Goal: Task Accomplishment & Management: Use online tool/utility

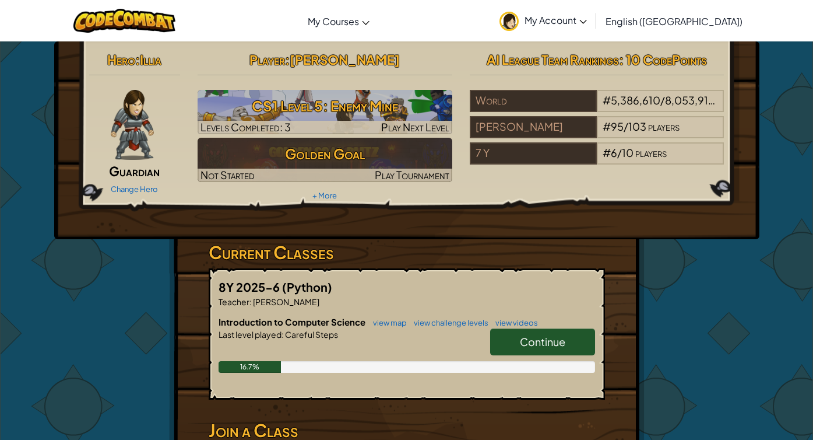
click at [545, 350] on link "Continue" at bounding box center [542, 341] width 105 height 27
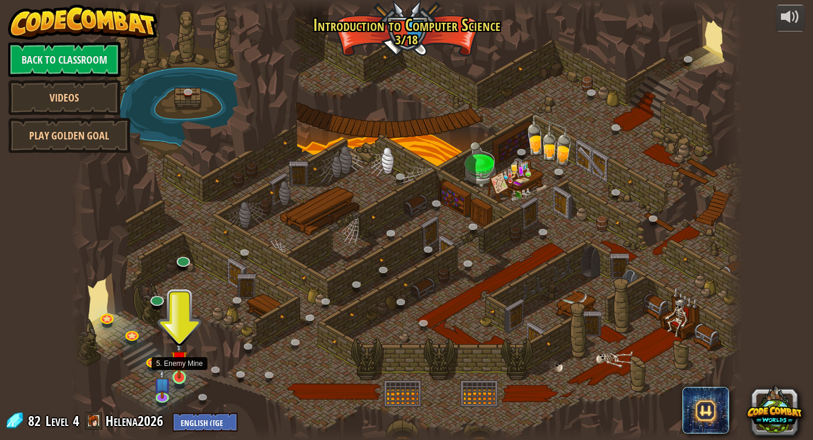
click at [182, 371] on img at bounding box center [179, 358] width 17 height 39
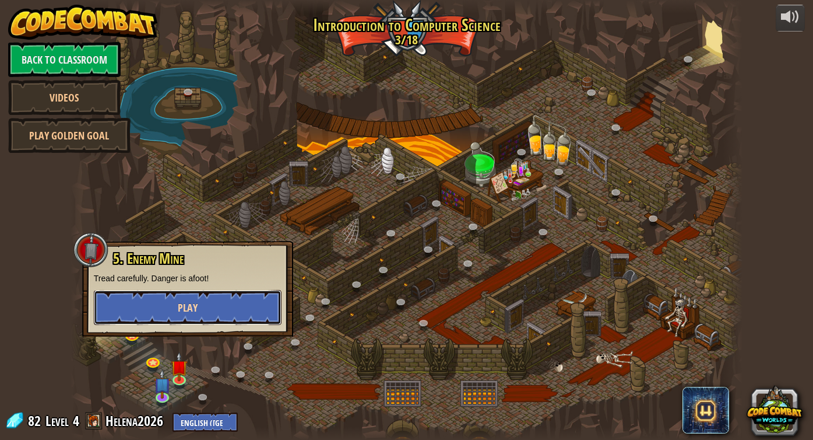
click at [205, 297] on button "Play" at bounding box center [188, 307] width 188 height 35
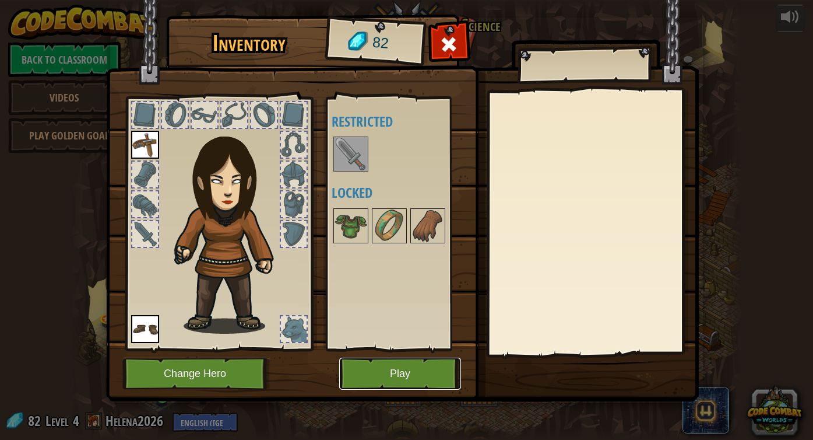
click at [390, 383] on button "Play" at bounding box center [400, 373] width 122 height 32
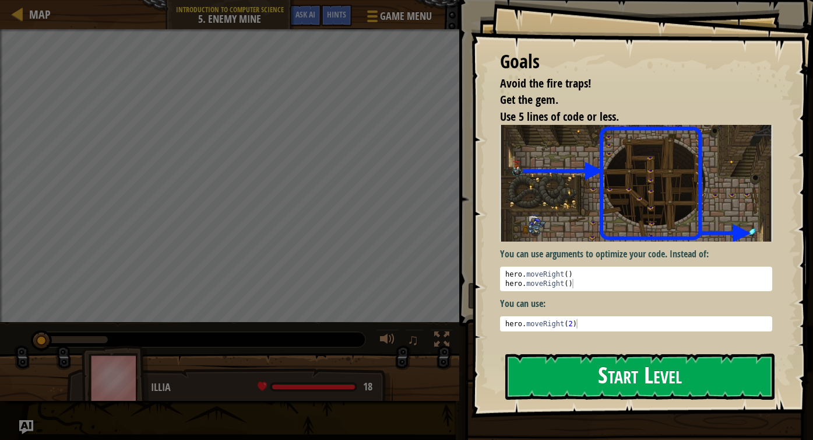
click at [592, 392] on button "Start Level" at bounding box center [640, 376] width 269 height 46
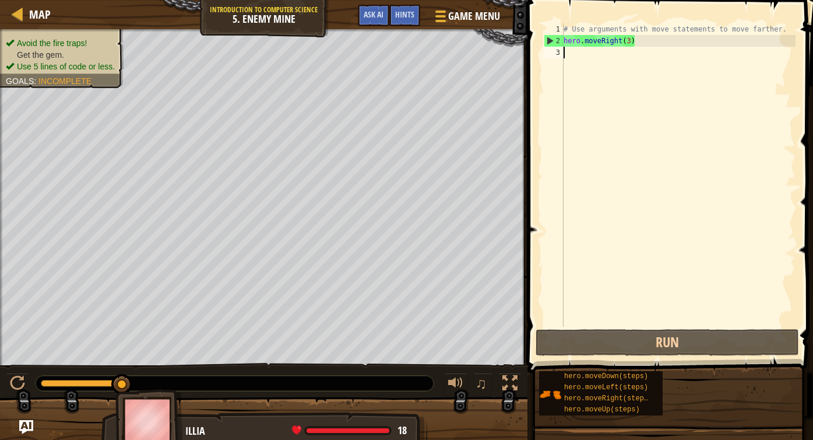
type textarea "m"
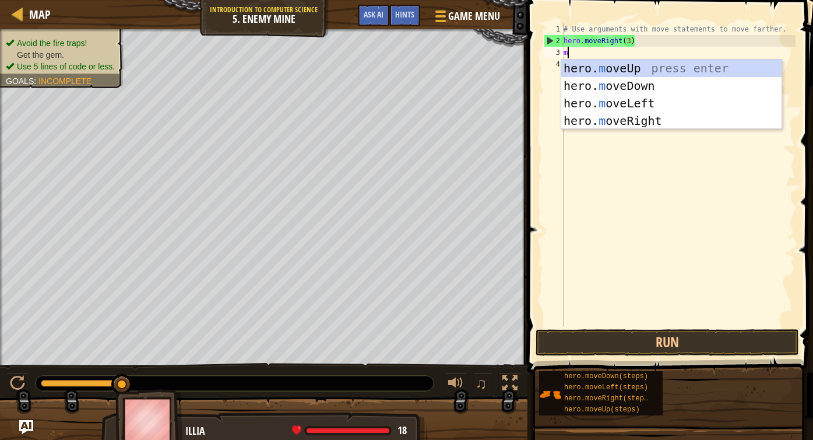
scroll to position [5, 0]
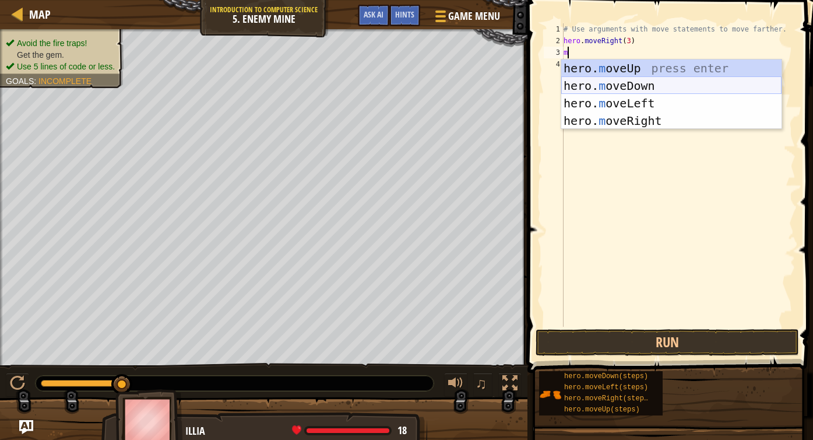
click at [592, 89] on div "hero. m oveUp press enter hero. m oveDown press enter hero. m oveLeft press ent…" at bounding box center [672, 111] width 220 height 105
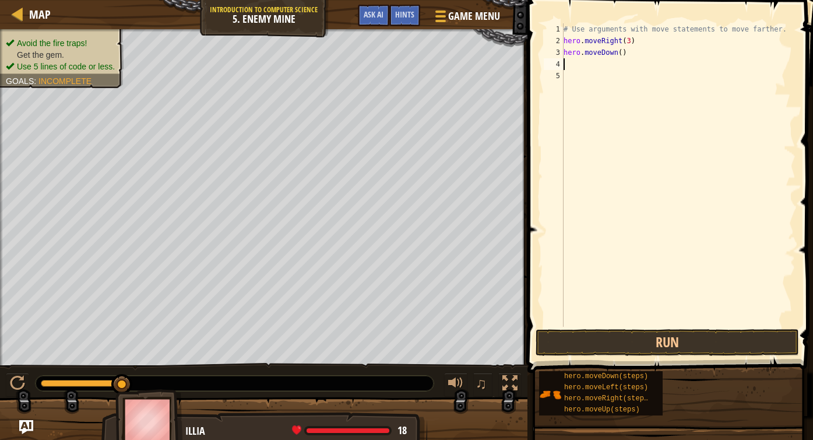
type textarea "m"
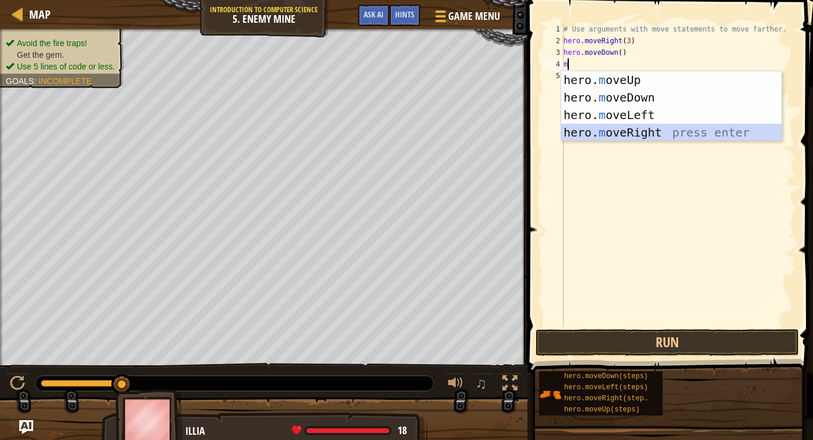
click at [592, 127] on div "hero. m oveUp press enter hero. m oveDown press enter hero. m oveLeft press ent…" at bounding box center [672, 123] width 220 height 105
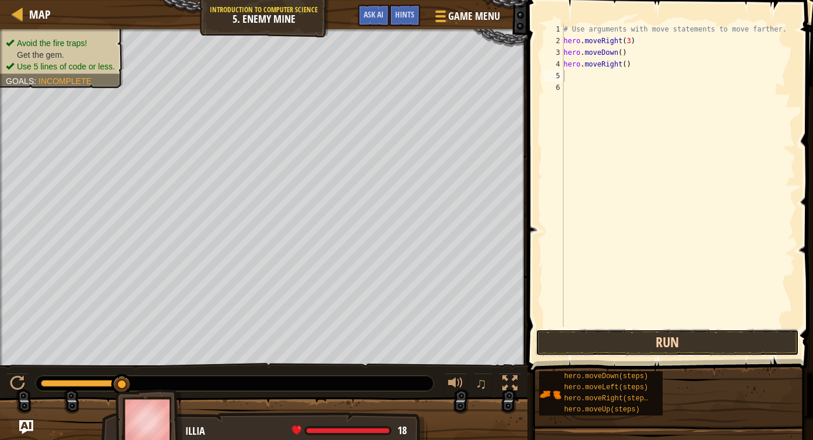
click at [592, 335] on button "Run" at bounding box center [668, 342] width 264 height 27
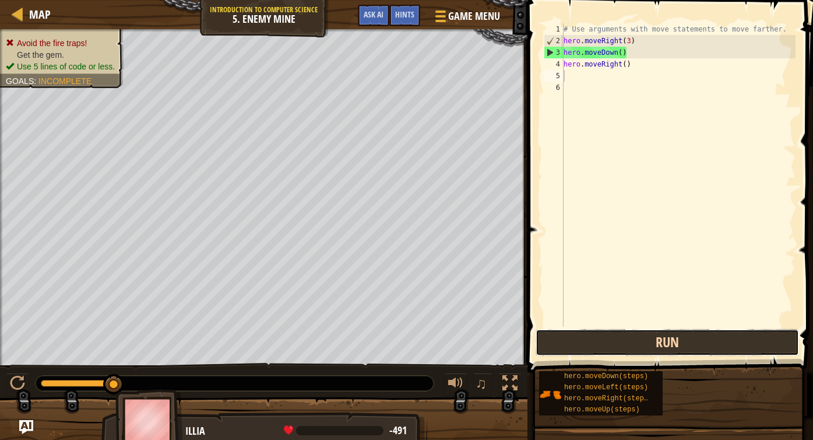
click at [592, 345] on button "Run" at bounding box center [668, 342] width 264 height 27
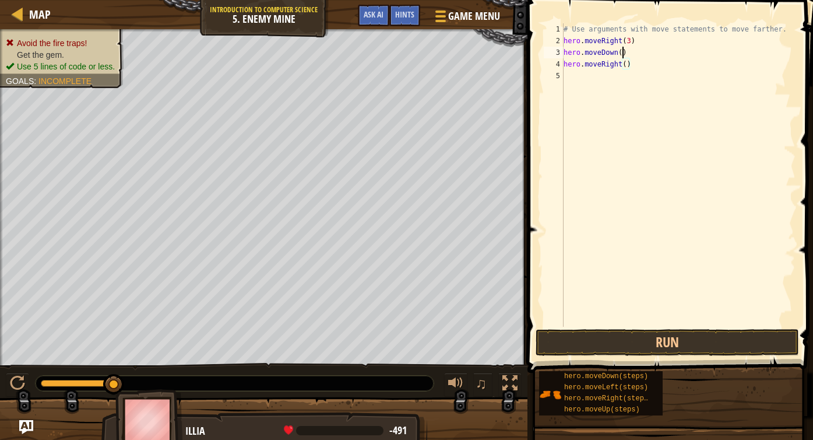
click at [592, 48] on div "# Use arguments with move statements to move farther. hero . moveRight ( 3 ) he…" at bounding box center [679, 186] width 234 height 327
type textarea "hero.moveDown()"
drag, startPoint x: 627, startPoint y: 49, endPoint x: 549, endPoint y: 55, distance: 78.4
click at [549, 55] on div "hero.moveDown() 1 2 3 4 5 # Use arguments with move statements to move farther.…" at bounding box center [669, 174] width 254 height 303
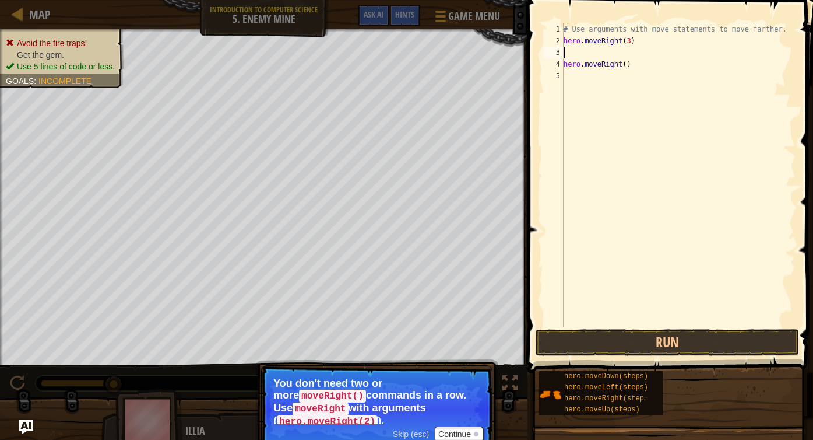
click at [592, 40] on div "# Use arguments with move statements to move farther. hero . moveRight ( 3 ) he…" at bounding box center [679, 186] width 234 height 327
type textarea "hero.moveRight(2)"
click at [592, 138] on div "# Use arguments with move statements to move farther. hero . moveRight ( 2 ) he…" at bounding box center [679, 186] width 234 height 327
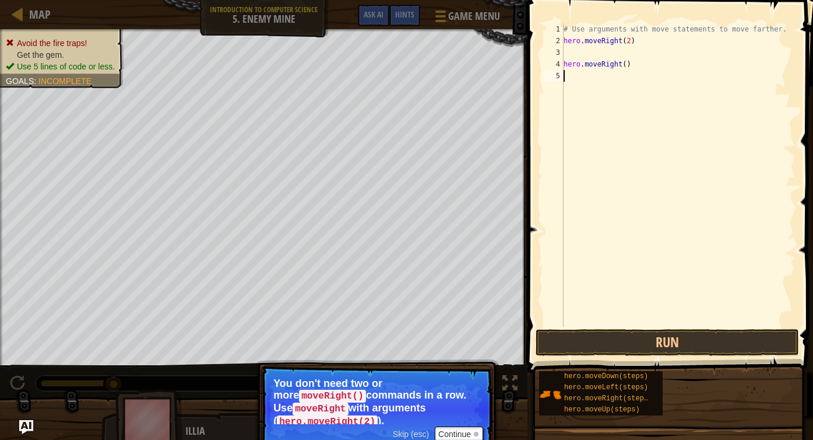
click at [570, 52] on div "# Use arguments with move statements to move farther. hero . moveRight ( 2 ) he…" at bounding box center [679, 186] width 234 height 327
drag, startPoint x: 640, startPoint y: 71, endPoint x: 608, endPoint y: 66, distance: 32.4
click at [592, 66] on div "# Use arguments with move statements to move farther. hero . moveRight ( 2 ) he…" at bounding box center [679, 186] width 234 height 327
type textarea "hero.moveRight()"
click at [571, 51] on div "# Use arguments with move statements to move farther. hero . moveRight ( 2 ) he…" at bounding box center [679, 186] width 234 height 327
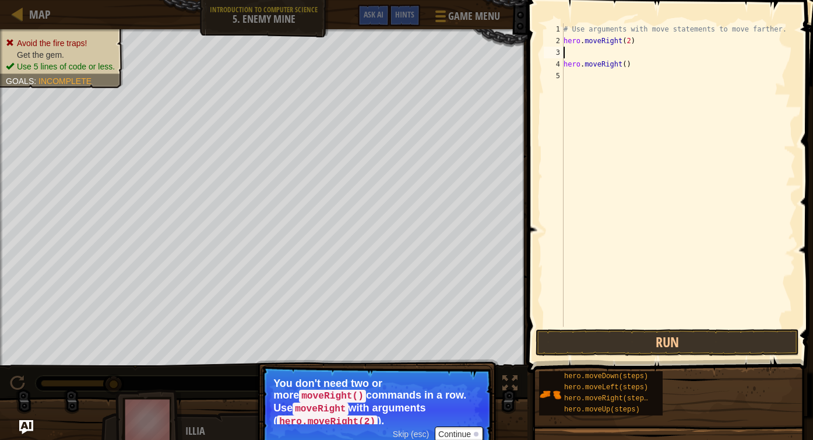
type textarea "m"
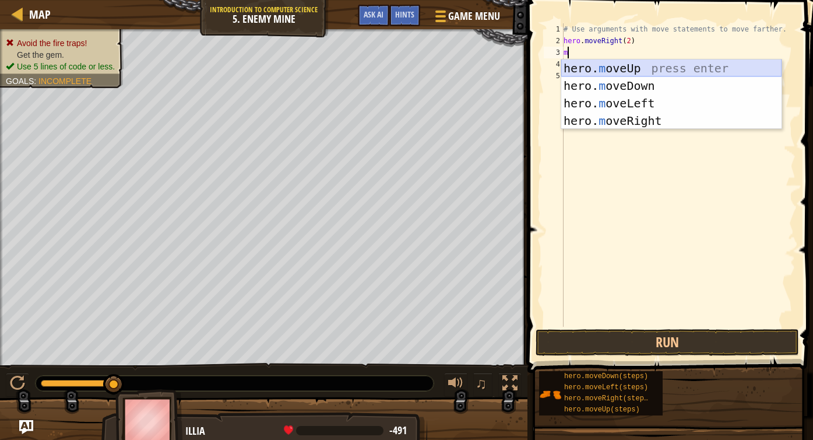
click at [592, 67] on div "hero. m oveUp press enter hero. m oveDown press enter hero. m oveLeft press ent…" at bounding box center [672, 111] width 220 height 105
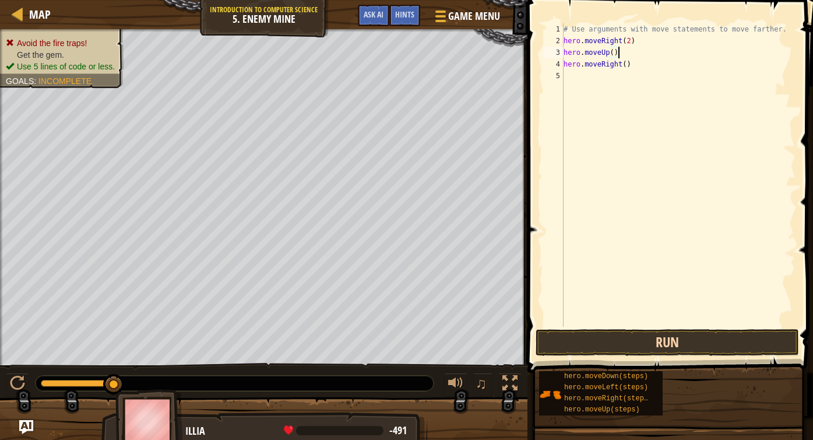
type textarea "hero.moveUp()"
click at [592, 343] on button "Run" at bounding box center [668, 342] width 264 height 27
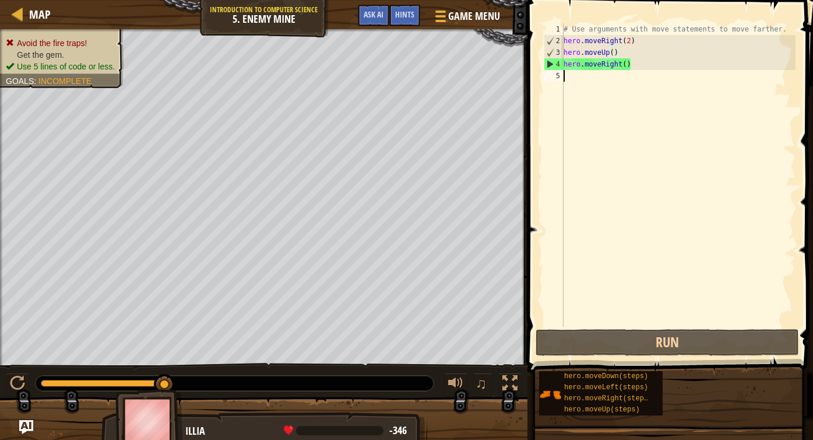
click at [590, 75] on div "# Use arguments with move statements to move farther. hero . moveRight ( 2 ) he…" at bounding box center [679, 186] width 234 height 327
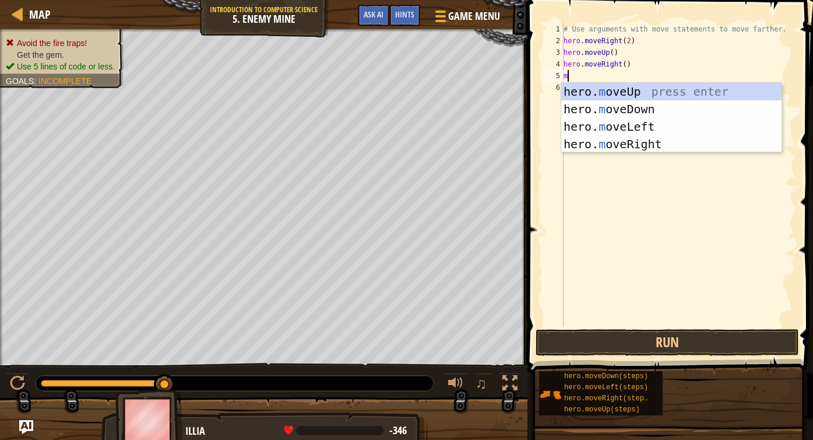
click at [592, 41] on div "# Use arguments with move statements to move farther. hero . moveRight ( 2 ) he…" at bounding box center [679, 186] width 234 height 327
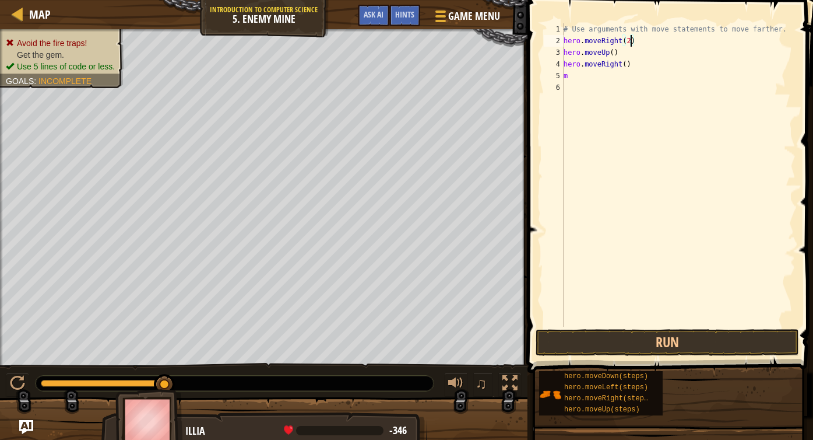
click at [592, 38] on div "# Use arguments with move statements to move farther. hero . moveRight ( 2 ) he…" at bounding box center [679, 186] width 234 height 327
type textarea "hero.moveRight()"
click at [592, 160] on div "# Use arguments with move statements to move farther. hero . moveRight ( ) hero…" at bounding box center [679, 186] width 234 height 327
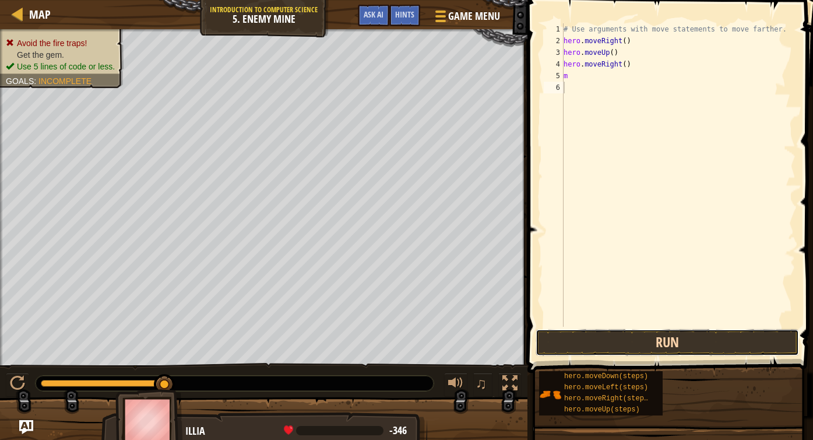
click at [592, 346] on button "Run" at bounding box center [668, 342] width 264 height 27
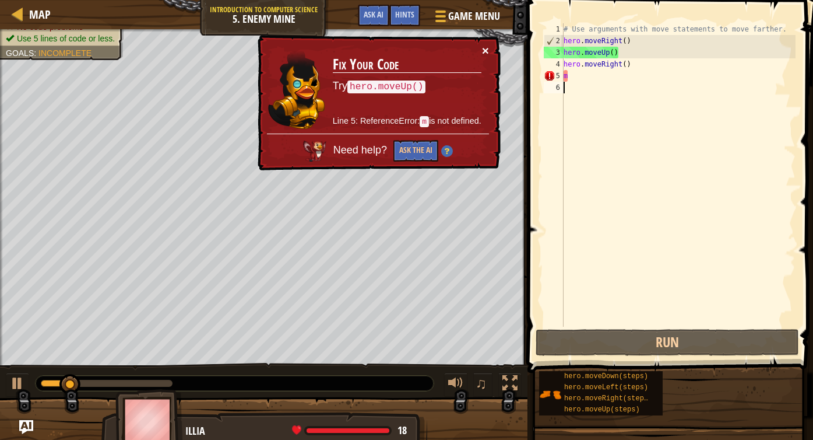
click at [483, 54] on button "×" at bounding box center [485, 50] width 7 height 12
click at [581, 81] on div "# Use arguments with move statements to move farther. hero . moveRight ( ) hero…" at bounding box center [679, 186] width 234 height 327
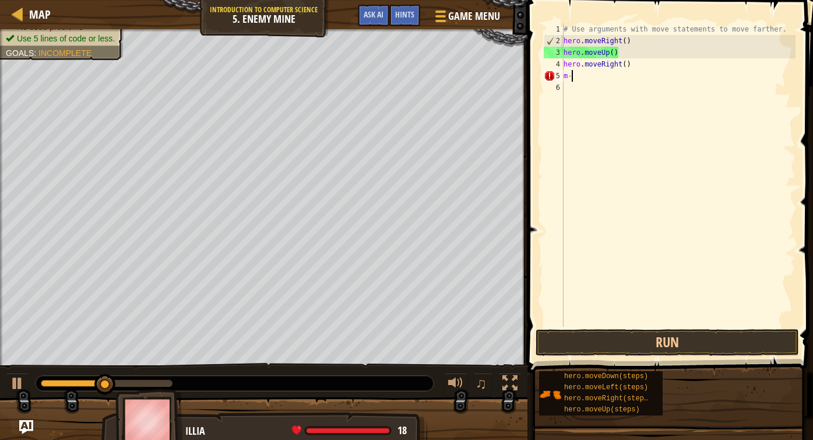
type textarea "m"
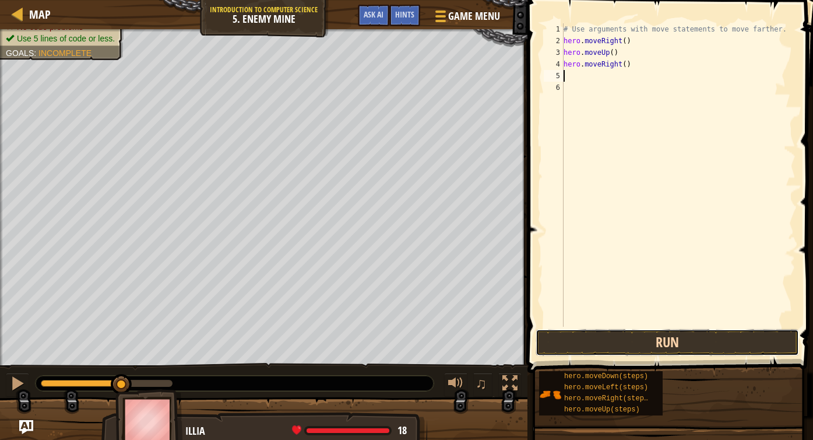
click at [592, 329] on button "Run" at bounding box center [668, 342] width 264 height 27
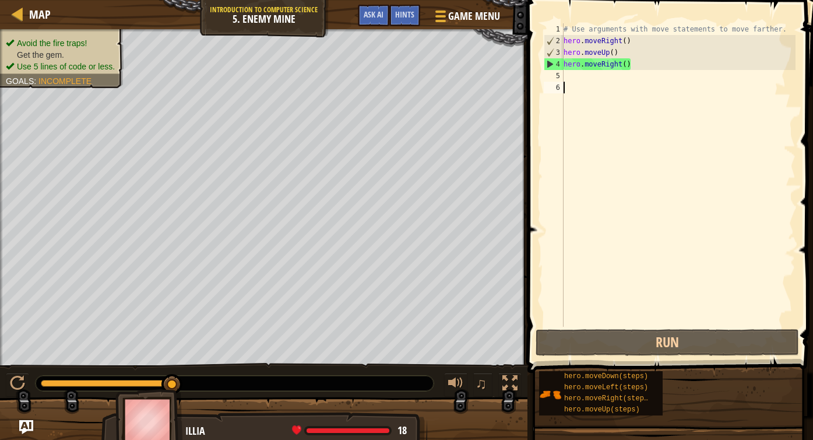
click at [571, 82] on div "# Use arguments with move statements to move farther. hero . moveRight ( ) hero…" at bounding box center [679, 186] width 234 height 327
type textarea "m"
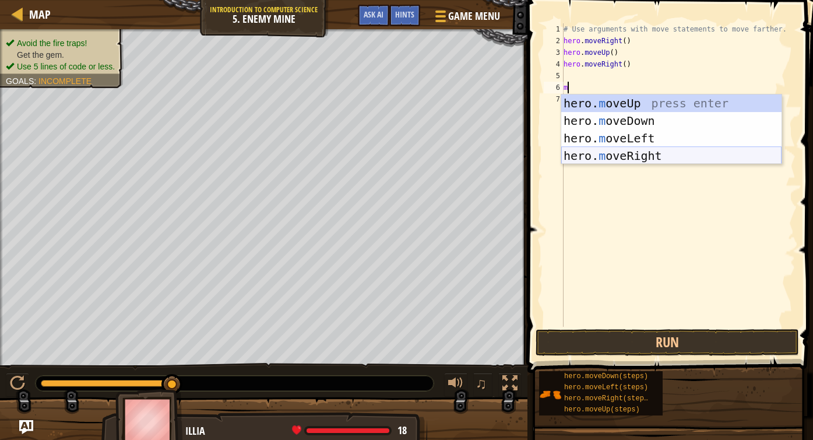
click at [592, 153] on div "hero. m oveUp press enter hero. m oveDown press enter hero. m oveLeft press ent…" at bounding box center [672, 146] width 220 height 105
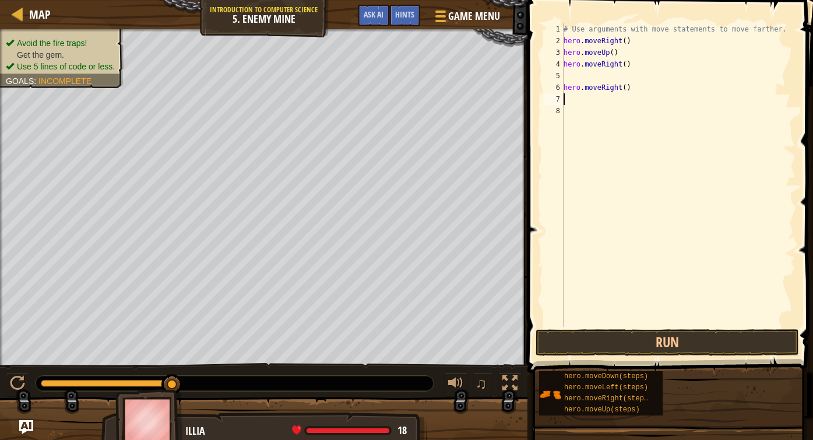
click at [592, 79] on div "# Use arguments with move statements to move farther. hero . moveRight ( ) hero…" at bounding box center [679, 186] width 234 height 327
type textarea "hero.moveRight()"
click at [569, 87] on div "# Use arguments with move statements to move farther. hero . moveRight ( ) hero…" at bounding box center [679, 186] width 234 height 327
type textarea "m"
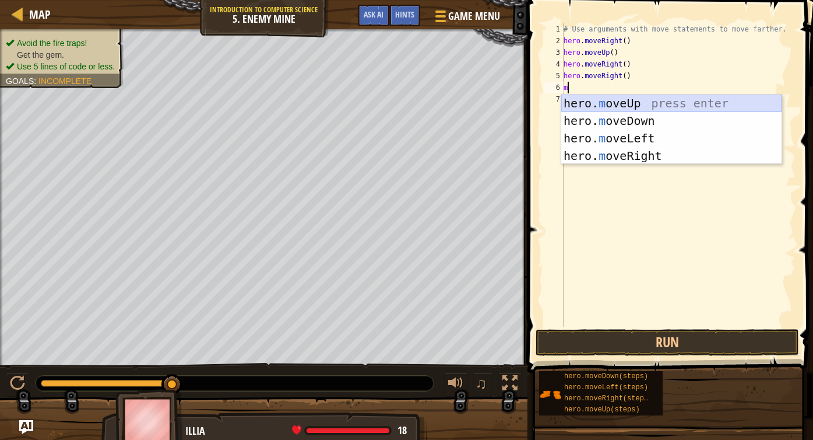
click at [592, 106] on div "hero. m oveUp press enter hero. m oveDown press enter hero. m oveLeft press ent…" at bounding box center [672, 146] width 220 height 105
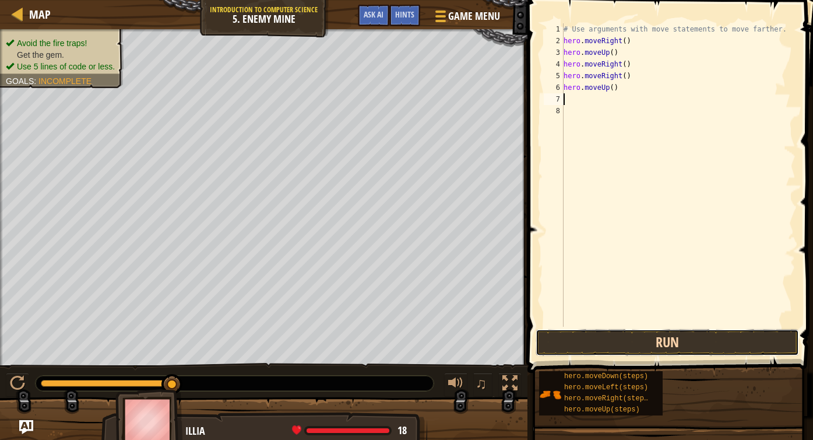
click at [592, 354] on button "Run" at bounding box center [668, 342] width 264 height 27
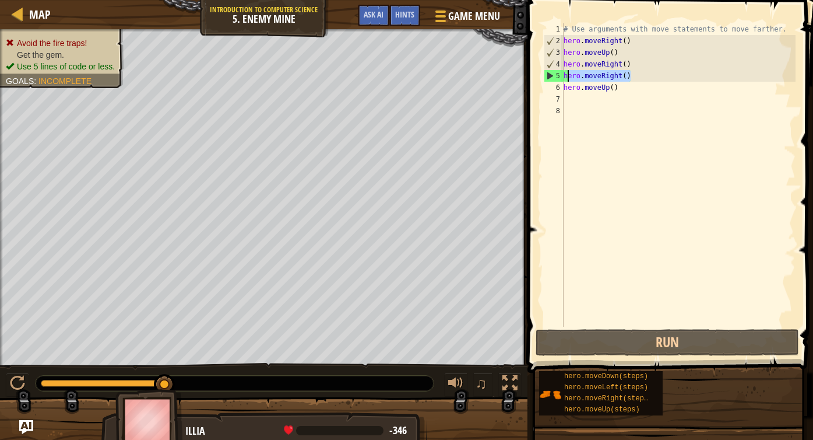
drag, startPoint x: 633, startPoint y: 80, endPoint x: 570, endPoint y: 76, distance: 63.1
click at [569, 76] on div "# Use arguments with move statements to move farther. hero . moveRight ( ) hero…" at bounding box center [679, 186] width 234 height 327
type textarea "h"
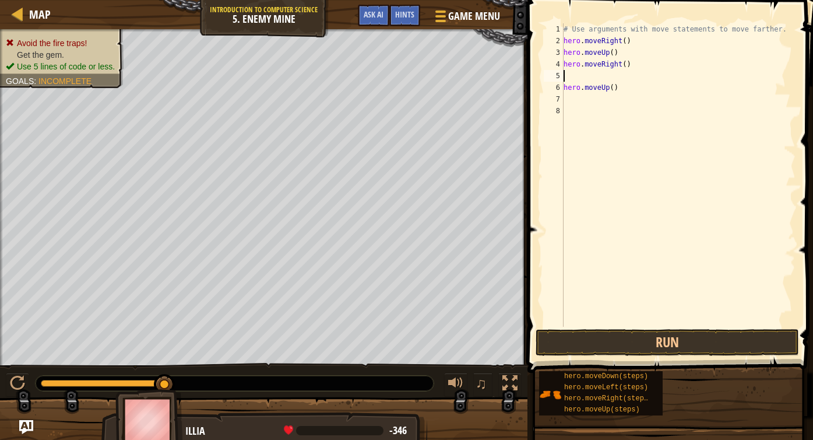
type textarea "hero.moveRight()"
click at [592, 349] on button "Run" at bounding box center [668, 342] width 264 height 27
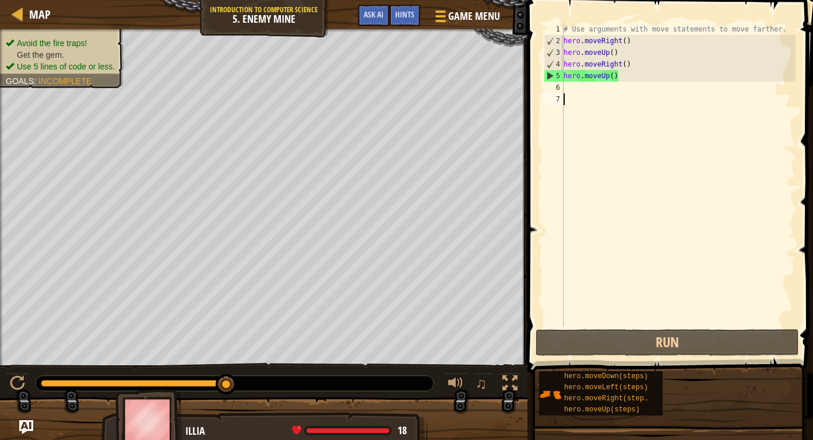
click at [585, 95] on div "# Use arguments with move statements to move farther. hero . moveRight ( ) hero…" at bounding box center [679, 186] width 234 height 327
click at [578, 87] on div "# Use arguments with move statements to move farther. hero . moveRight ( ) hero…" at bounding box center [679, 186] width 234 height 327
type textarea "m"
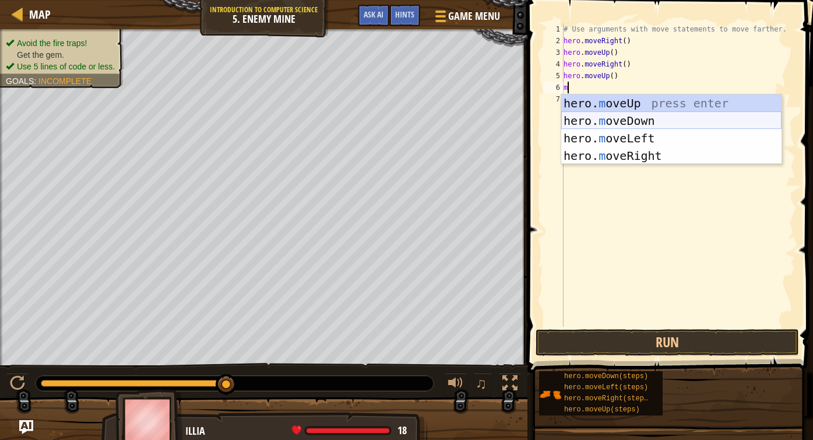
click at [592, 121] on div "hero. m oveUp press enter hero. m oveDown press enter hero. m oveLeft press ent…" at bounding box center [672, 146] width 220 height 105
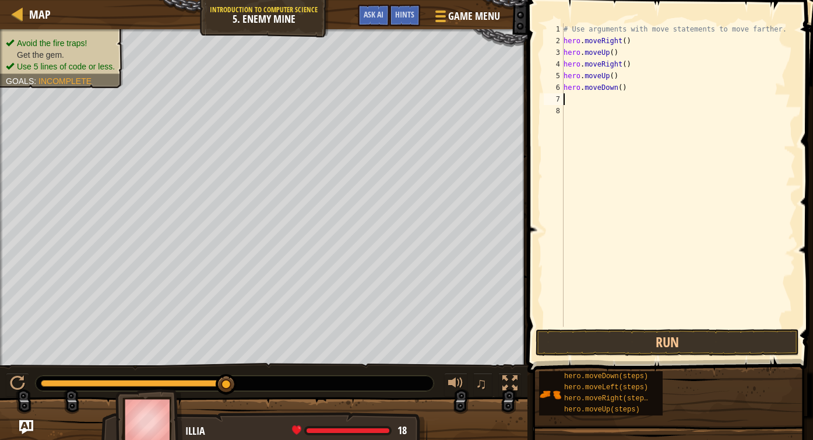
click at [592, 345] on button "Run" at bounding box center [668, 342] width 264 height 27
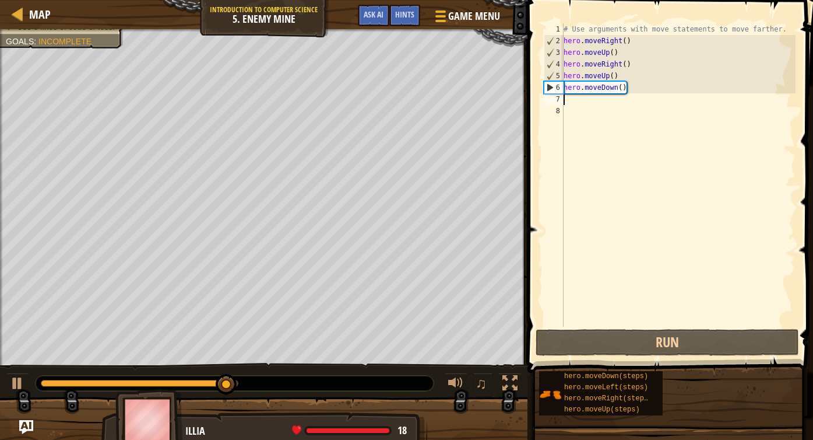
type textarea "m"
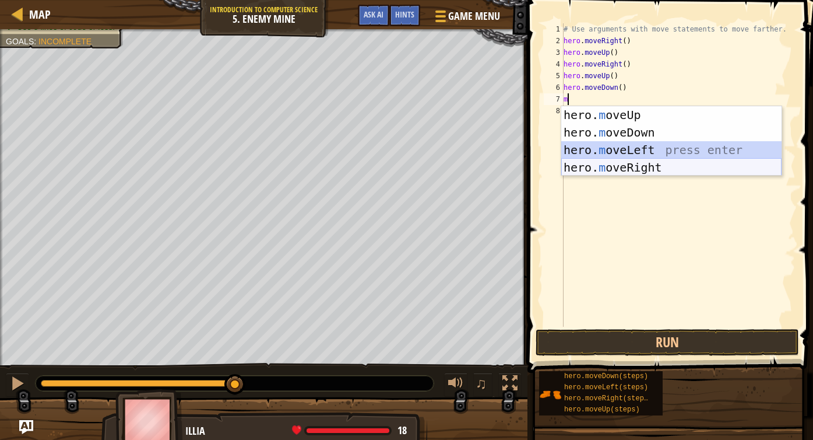
drag, startPoint x: 643, startPoint y: 158, endPoint x: 647, endPoint y: 166, distance: 9.1
click at [592, 166] on div "hero. m oveUp press enter hero. m oveDown press enter hero. m oveLeft press ent…" at bounding box center [672, 158] width 220 height 105
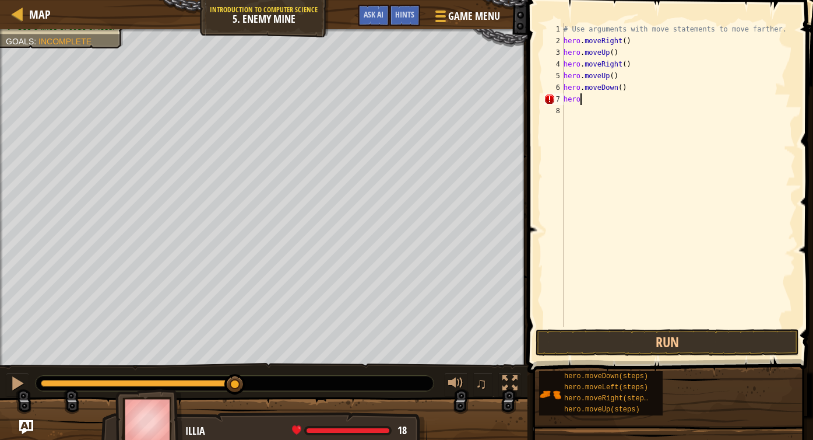
type textarea "h"
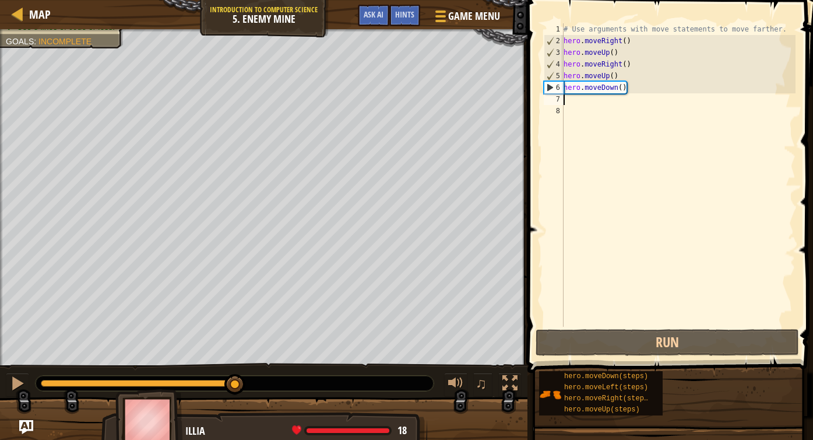
type textarea "m"
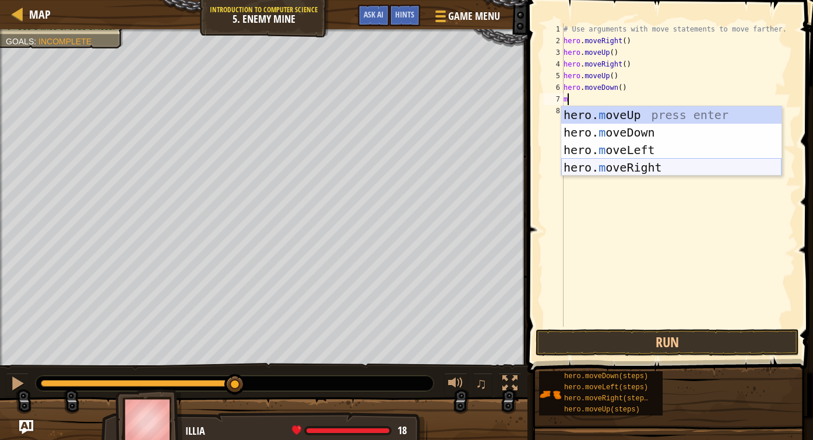
click at [592, 167] on div "hero. m oveUp press enter hero. m oveDown press enter hero. m oveLeft press ent…" at bounding box center [672, 158] width 220 height 105
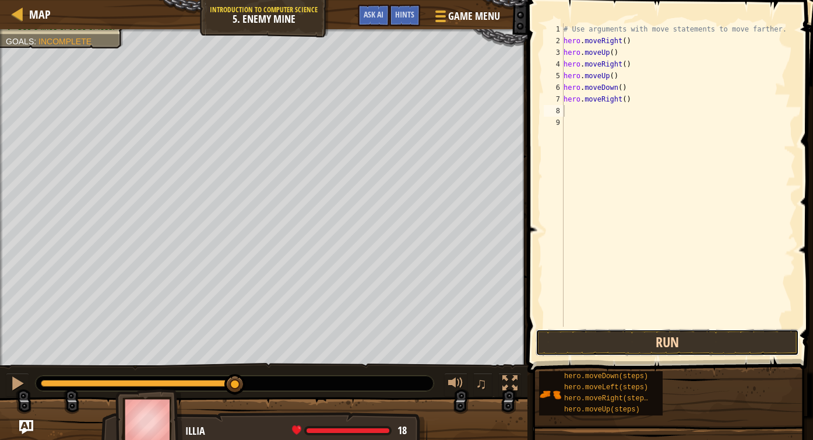
click at [592, 346] on button "Run" at bounding box center [668, 342] width 264 height 27
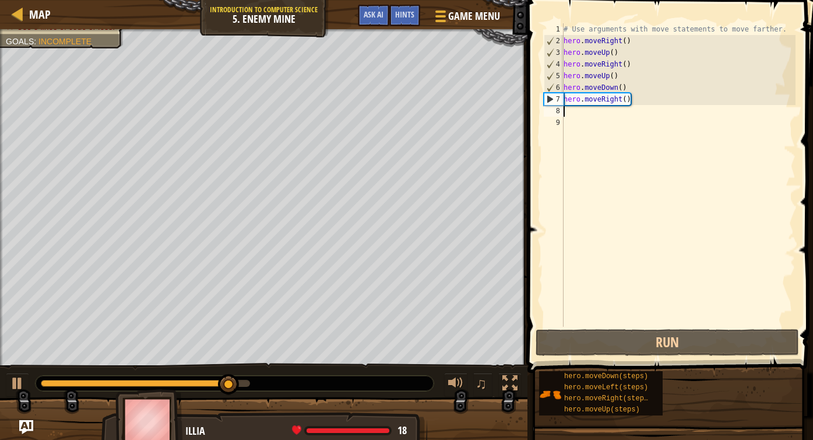
type textarea "m"
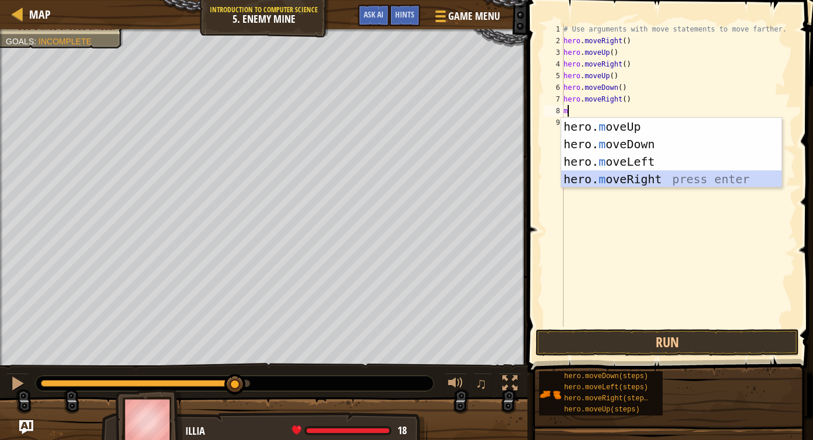
click at [592, 175] on div "hero. m oveUp press enter hero. m oveDown press enter hero. m oveLeft press ent…" at bounding box center [672, 170] width 220 height 105
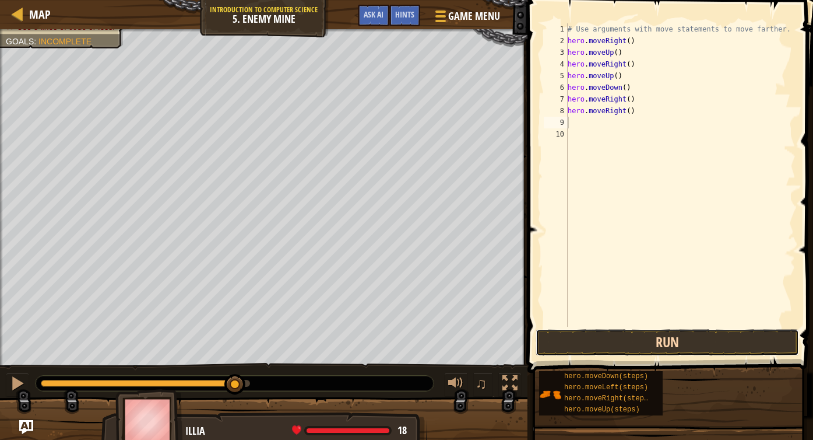
click at [592, 346] on button "Run" at bounding box center [668, 342] width 264 height 27
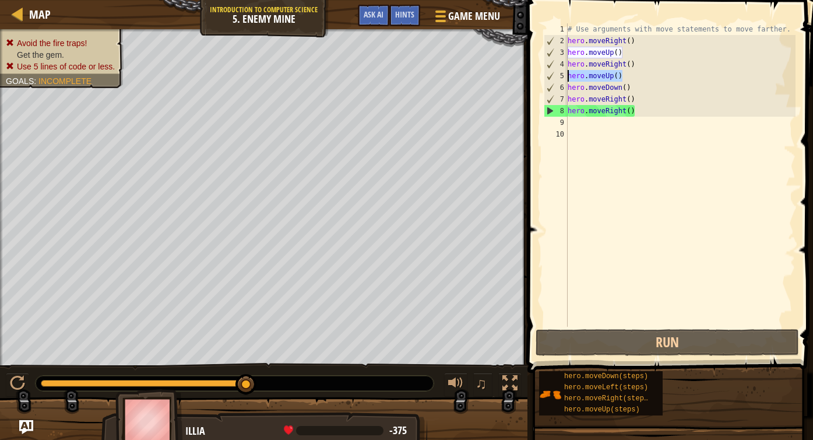
drag, startPoint x: 626, startPoint y: 77, endPoint x: 569, endPoint y: 78, distance: 57.1
click at [569, 78] on div "# Use arguments with move statements to move farther. hero . moveRight ( ) hero…" at bounding box center [681, 186] width 231 height 327
type textarea "\"
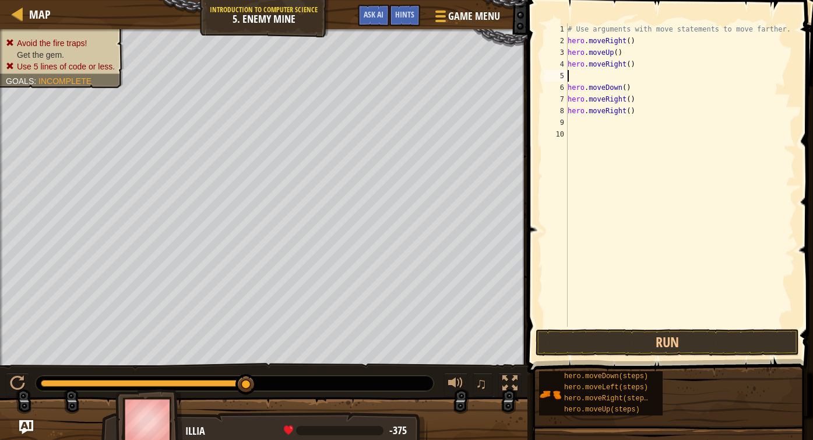
type textarea "hero.moveRight()"
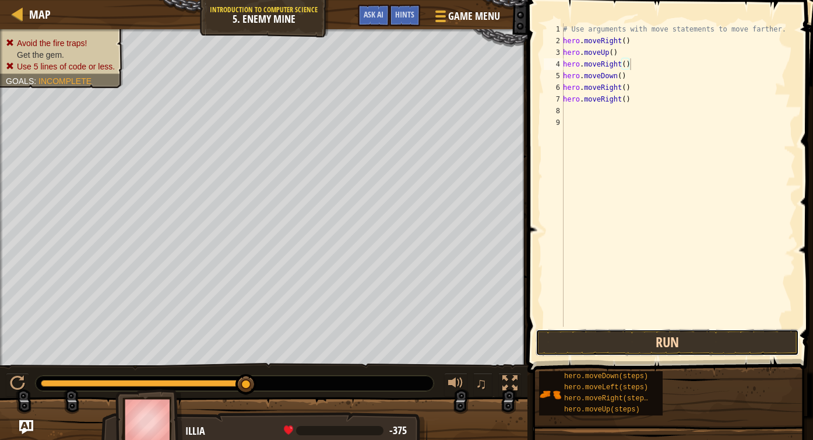
click at [592, 345] on button "Run" at bounding box center [668, 342] width 264 height 27
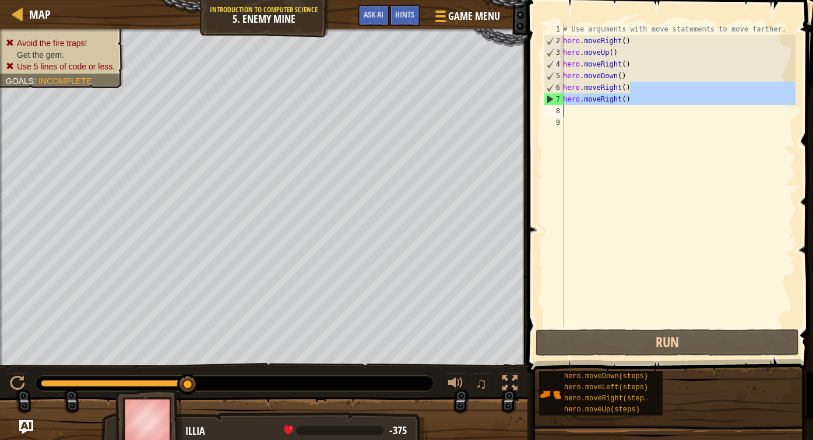
drag, startPoint x: 680, startPoint y: 93, endPoint x: 589, endPoint y: 124, distance: 96.1
click at [588, 105] on div "# Use arguments with move statements to move farther. hero . moveRight ( ) hero…" at bounding box center [678, 186] width 235 height 327
click at [573, 85] on div "# Use arguments with move statements to move farther. hero . moveRight ( ) hero…" at bounding box center [678, 186] width 235 height 327
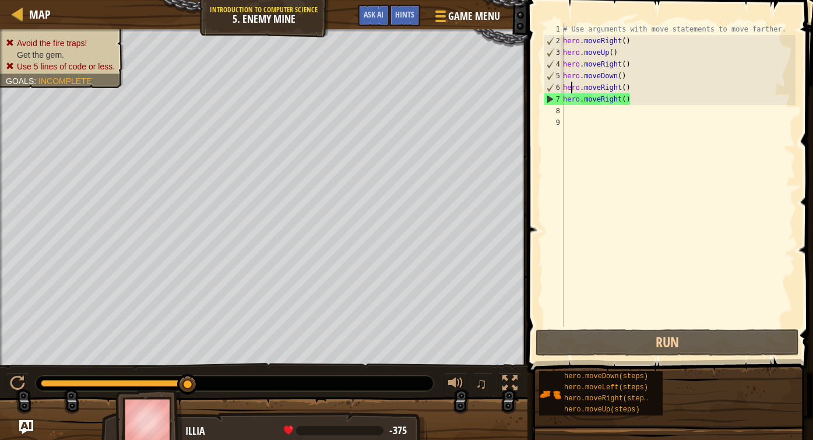
click at [564, 54] on div "# Use arguments with move statements to move farther. hero . moveRight ( ) hero…" at bounding box center [678, 186] width 235 height 327
type textarea "hero.moveUp()"
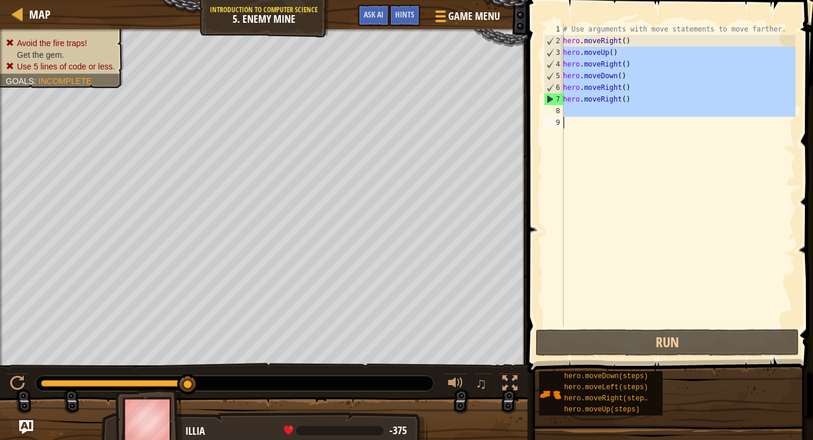
drag, startPoint x: 564, startPoint y: 47, endPoint x: 596, endPoint y: 170, distance: 127.0
click at [592, 170] on div "# Use arguments with move statements to move farther. hero . moveRight ( ) hero…" at bounding box center [678, 186] width 235 height 327
click at [569, 46] on div "# Use arguments with move statements to move farther. hero . moveRight ( ) hero…" at bounding box center [678, 186] width 235 height 327
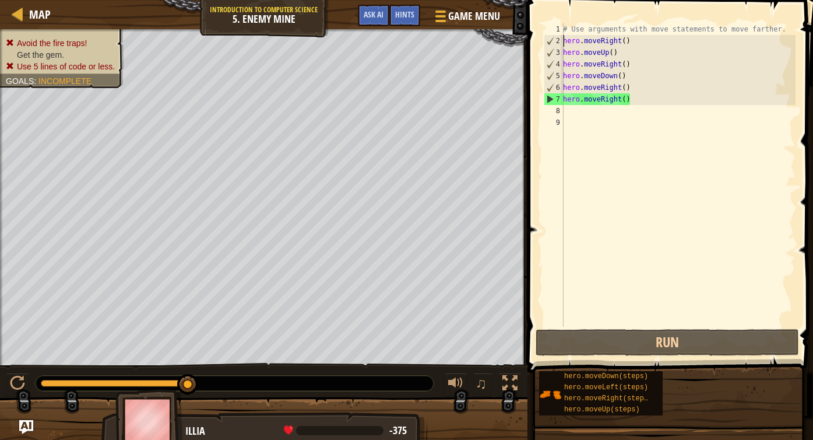
click at [564, 44] on div "# Use arguments with move statements to move farther. hero . moveRight ( ) hero…" at bounding box center [678, 186] width 235 height 327
click at [557, 41] on div "2" at bounding box center [554, 41] width 19 height 12
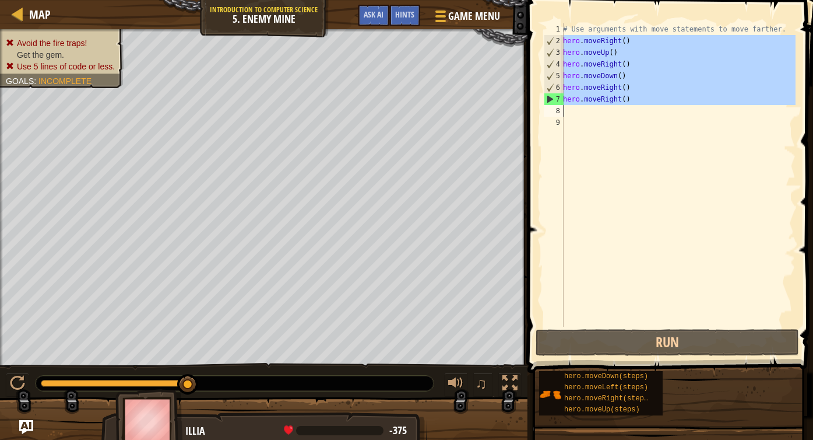
drag, startPoint x: 550, startPoint y: 41, endPoint x: 629, endPoint y: 103, distance: 100.4
click at [592, 103] on div "hero.moveRight() 1 2 3 4 5 6 7 8 9 # Use arguments with move statements to move…" at bounding box center [669, 174] width 254 height 303
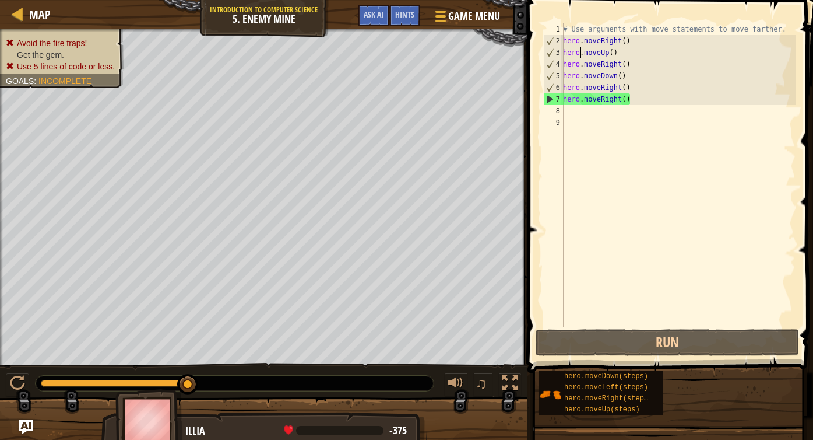
click at [579, 54] on div "# Use arguments with move statements to move farther. hero . moveRight ( ) hero…" at bounding box center [678, 186] width 235 height 327
click at [565, 55] on div "# Use arguments with move statements to move farther. hero . moveRight ( ) hero…" at bounding box center [678, 186] width 235 height 327
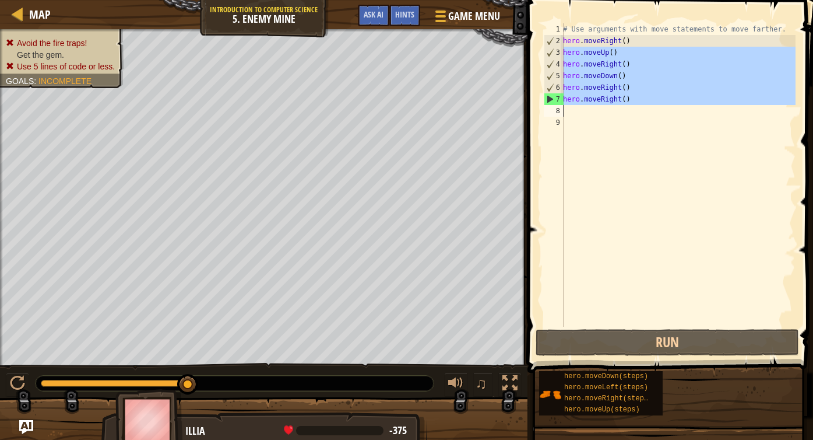
drag, startPoint x: 565, startPoint y: 55, endPoint x: 636, endPoint y: 112, distance: 90.9
click at [592, 112] on div "# Use arguments with move statements to move farther. hero . moveRight ( ) hero…" at bounding box center [678, 186] width 235 height 327
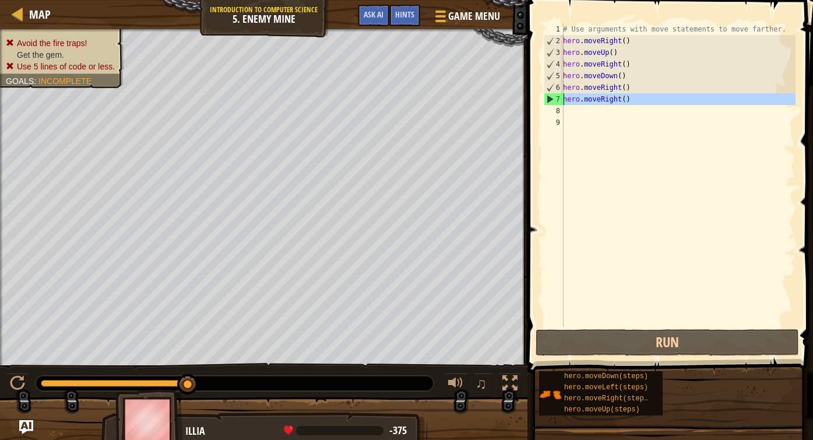
click at [548, 99] on div "7" at bounding box center [554, 99] width 19 height 12
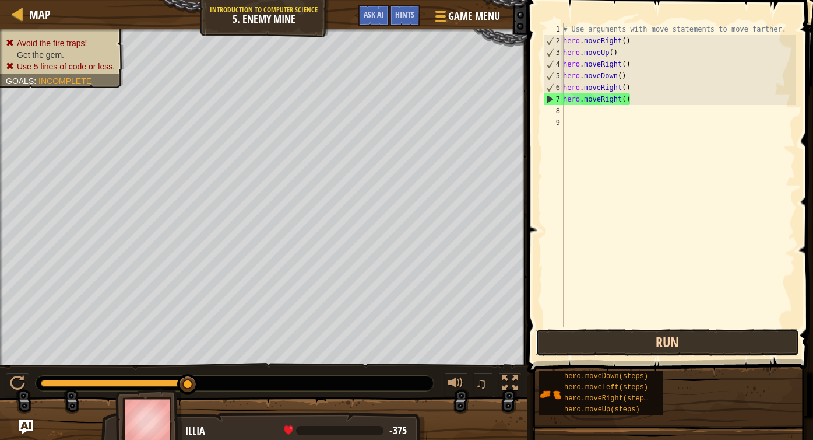
click at [592, 339] on button "Run" at bounding box center [668, 342] width 264 height 27
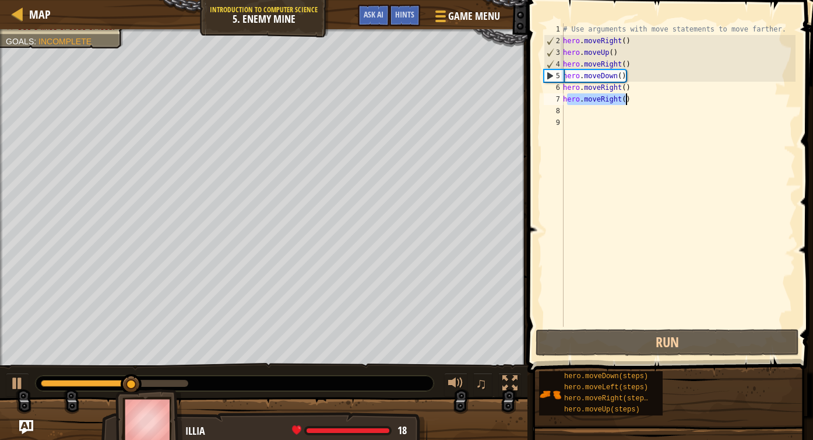
drag, startPoint x: 567, startPoint y: 102, endPoint x: 643, endPoint y: 104, distance: 76.4
click at [592, 104] on div "# Use arguments with move statements to move farther. hero . moveRight ( ) hero…" at bounding box center [678, 186] width 235 height 327
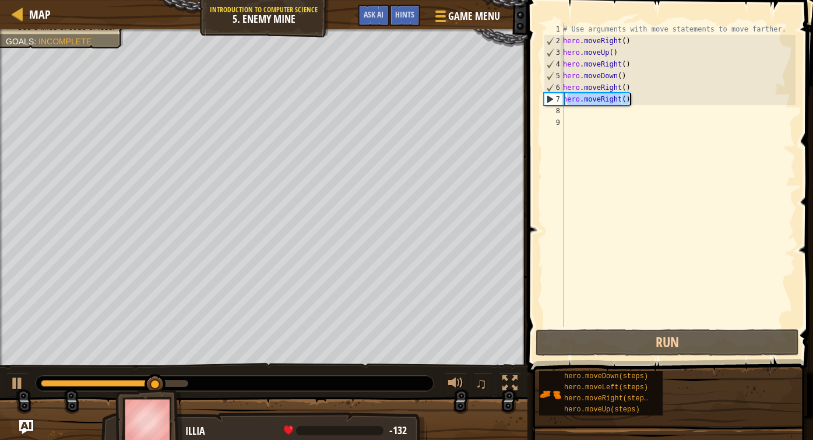
type textarea "h"
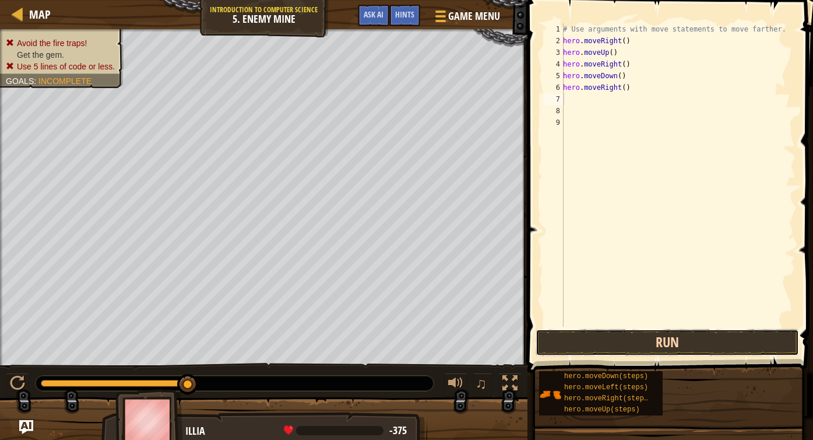
click at [592, 339] on button "Run" at bounding box center [668, 342] width 264 height 27
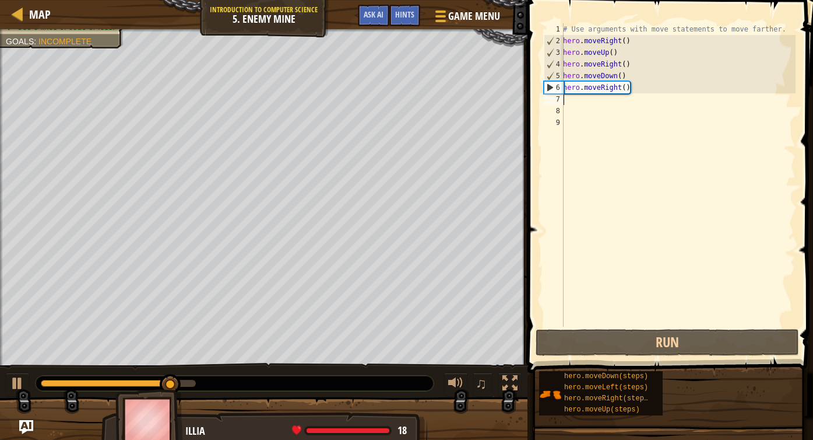
type textarea "m"
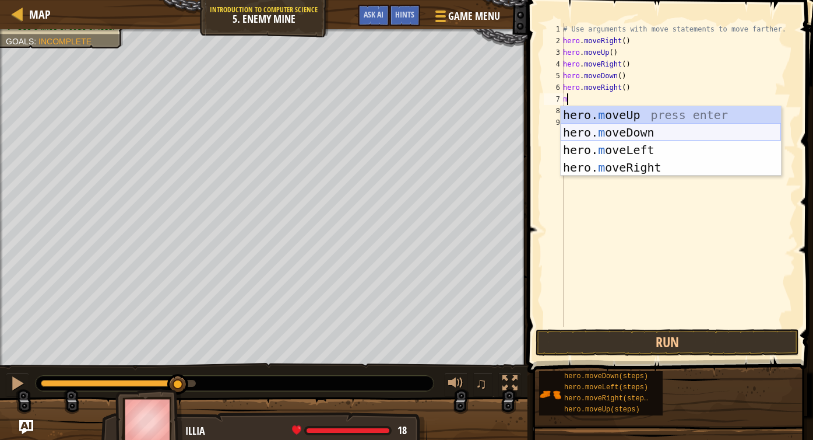
click at [592, 131] on div "hero. m oveUp press enter hero. m oveDown press enter hero. m oveLeft press ent…" at bounding box center [671, 158] width 220 height 105
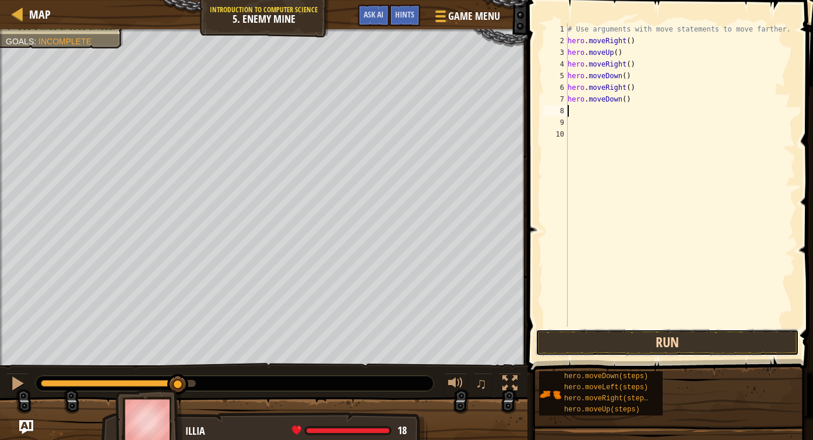
click at [582, 355] on button "Run" at bounding box center [668, 342] width 264 height 27
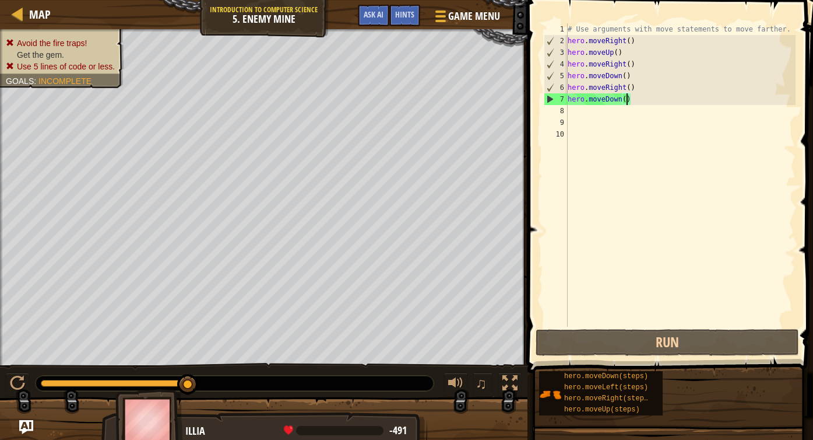
drag, startPoint x: 624, startPoint y: 97, endPoint x: 631, endPoint y: 100, distance: 7.3
click at [592, 100] on div "# Use arguments with move statements to move farther. hero . moveRight ( ) hero…" at bounding box center [681, 186] width 231 height 327
type textarea "hero.moveDown()"
click at [592, 100] on div "# Use arguments with move statements to move farther. hero . moveRight ( ) hero…" at bounding box center [681, 186] width 231 height 327
drag, startPoint x: 635, startPoint y: 100, endPoint x: 562, endPoint y: 101, distance: 72.9
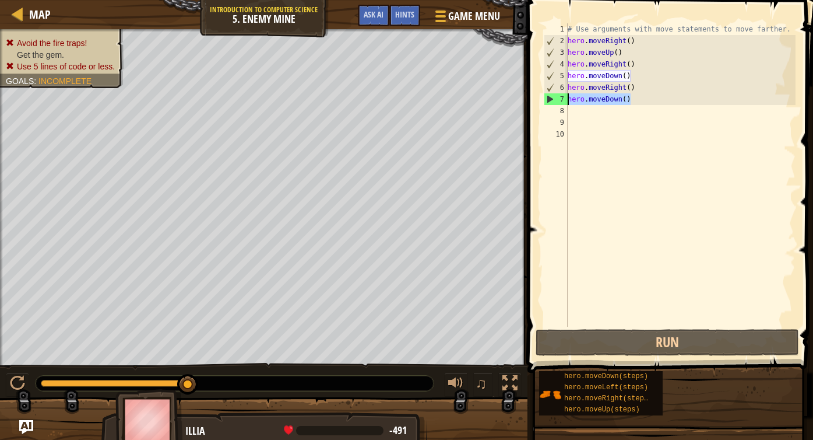
click at [562, 101] on div "hero.moveDown() 1 2 3 4 5 6 7 8 9 10 # Use arguments with move statements to mo…" at bounding box center [669, 174] width 254 height 303
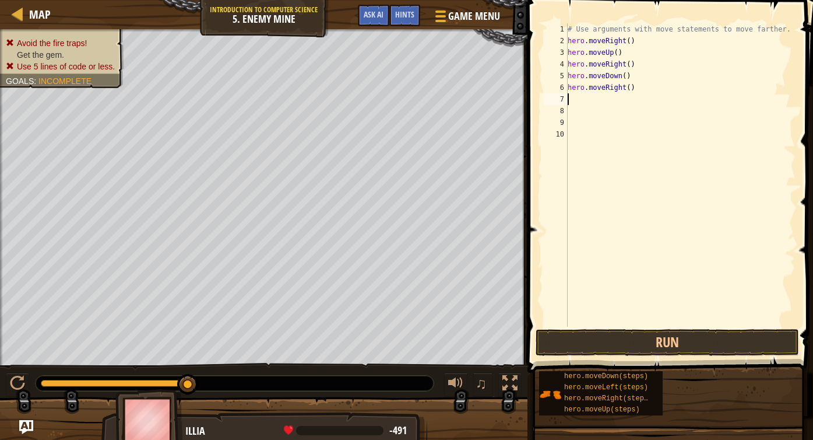
type textarea "m"
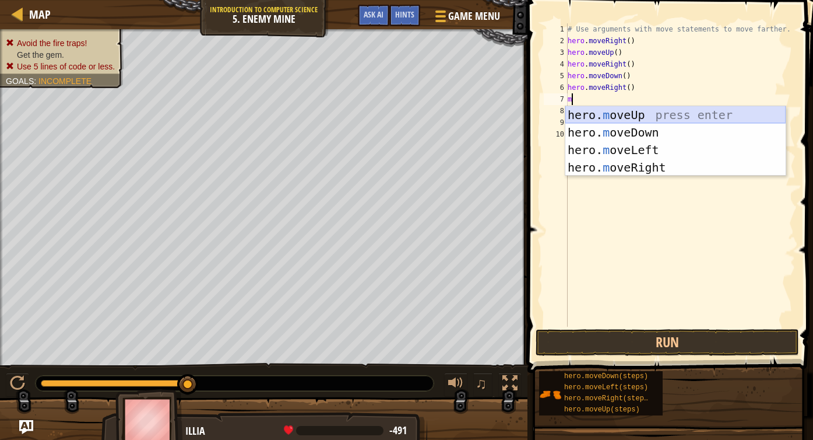
click at [592, 115] on div "hero. m oveUp press enter hero. m oveDown press enter hero. m oveLeft press ent…" at bounding box center [676, 158] width 220 height 105
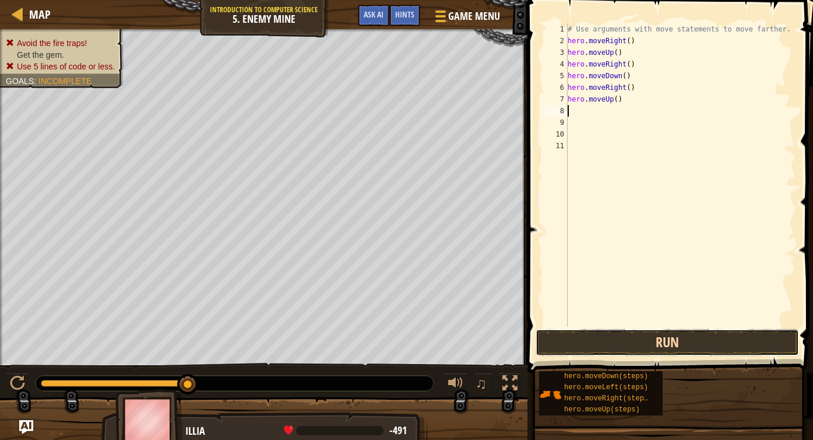
click at [592, 333] on button "Run" at bounding box center [668, 342] width 264 height 27
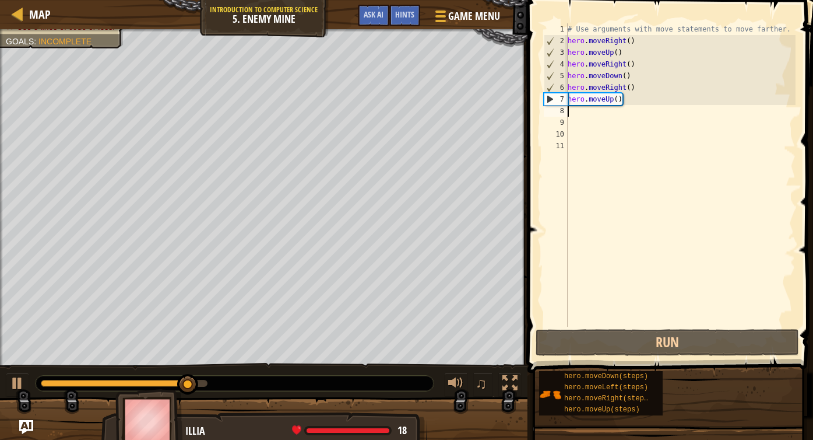
type textarea "m"
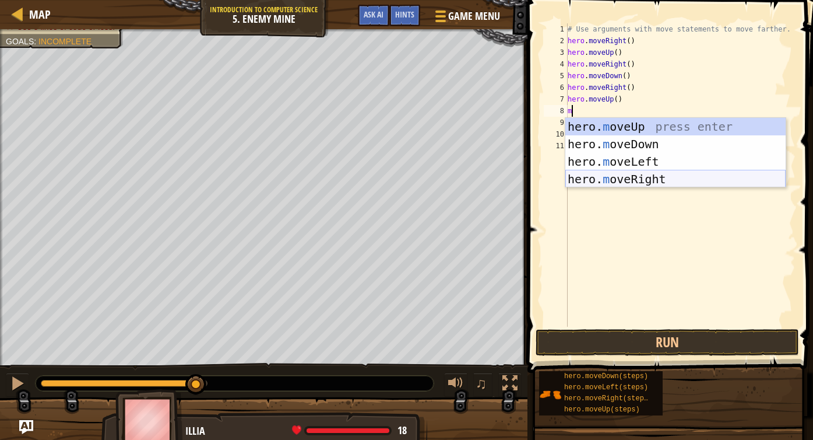
click at [592, 174] on div "hero. m oveUp press enter hero. m oveDown press enter hero. m oveLeft press ent…" at bounding box center [676, 170] width 220 height 105
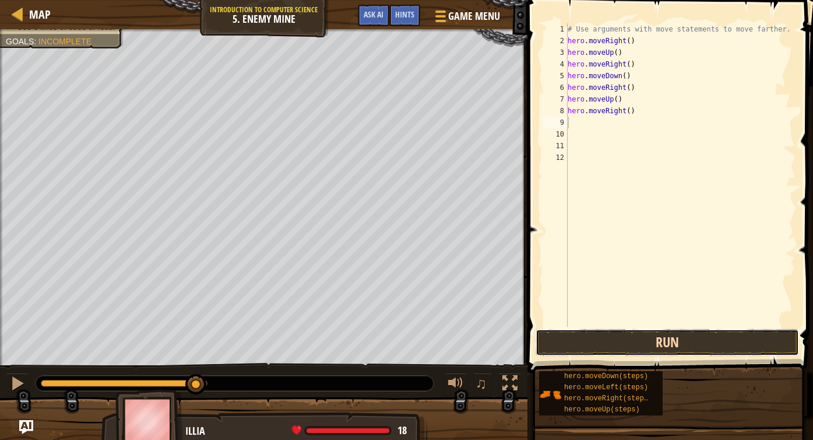
click at [588, 339] on button "Run" at bounding box center [668, 342] width 264 height 27
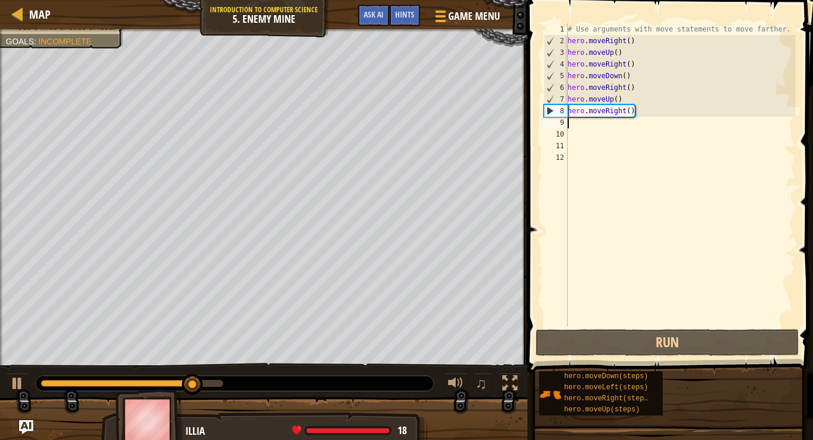
type textarea "m"
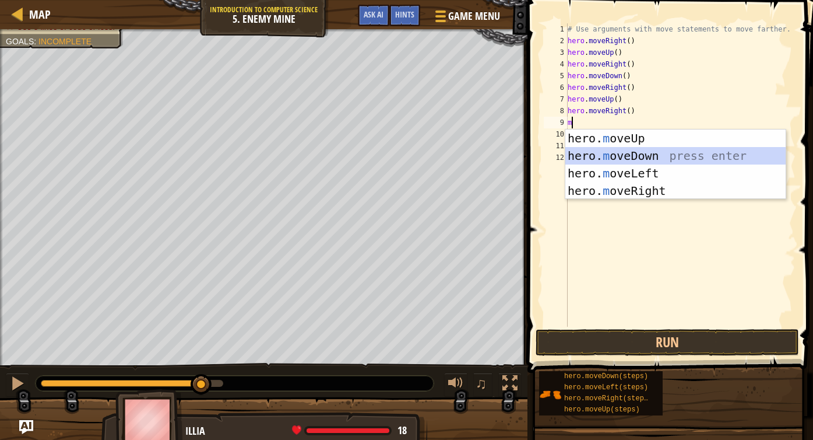
click at [592, 159] on div "hero. m oveUp press enter hero. m oveDown press enter hero. m oveLeft press ent…" at bounding box center [676, 181] width 220 height 105
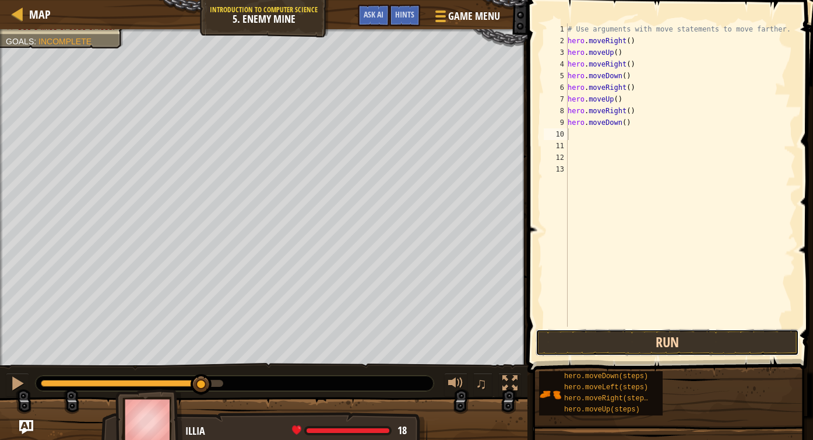
click at [585, 345] on button "Run" at bounding box center [668, 342] width 264 height 27
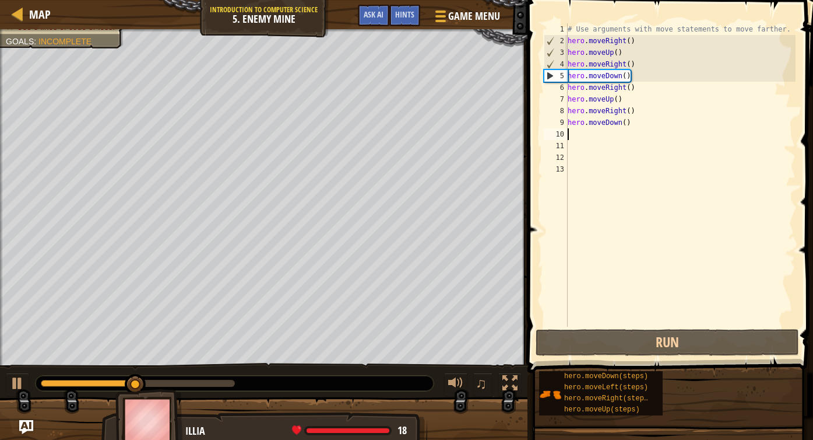
type textarea "m"
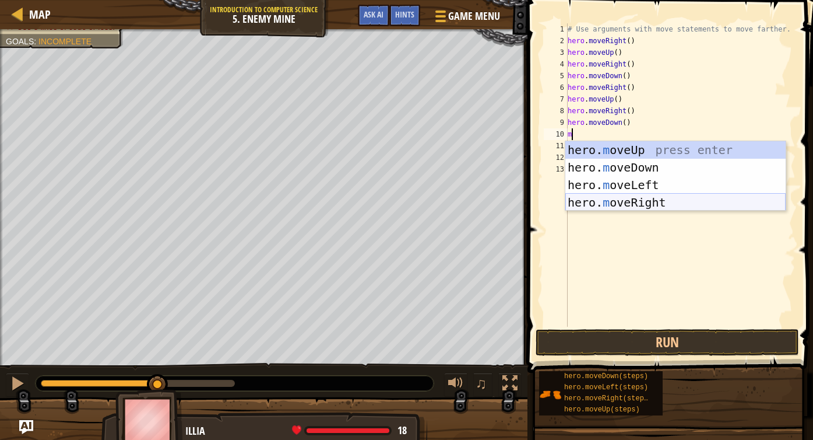
click at [592, 201] on div "hero. m oveUp press enter hero. m oveDown press enter hero. m oveLeft press ent…" at bounding box center [676, 193] width 220 height 105
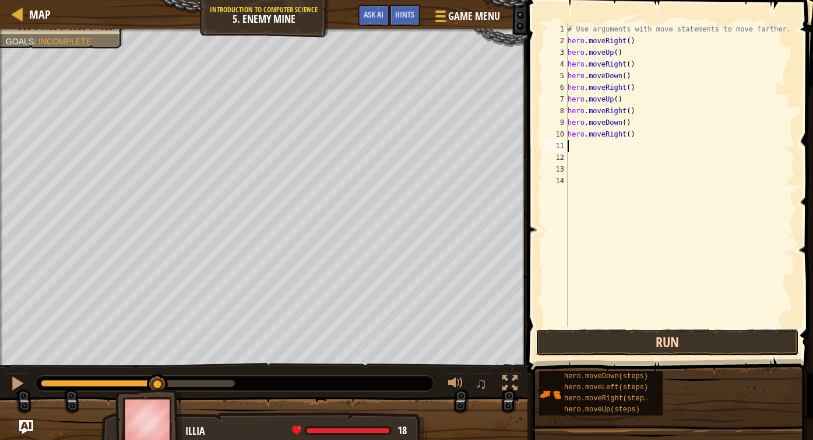
click at [592, 352] on button "Run" at bounding box center [668, 342] width 264 height 27
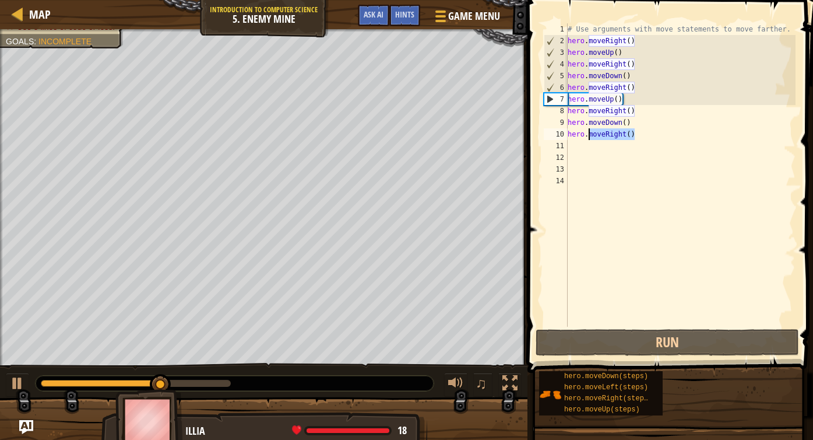
drag, startPoint x: 638, startPoint y: 135, endPoint x: 590, endPoint y: 135, distance: 48.4
click at [590, 135] on div "# Use arguments with move statements to move farther. hero . moveRight ( ) hero…" at bounding box center [681, 186] width 231 height 327
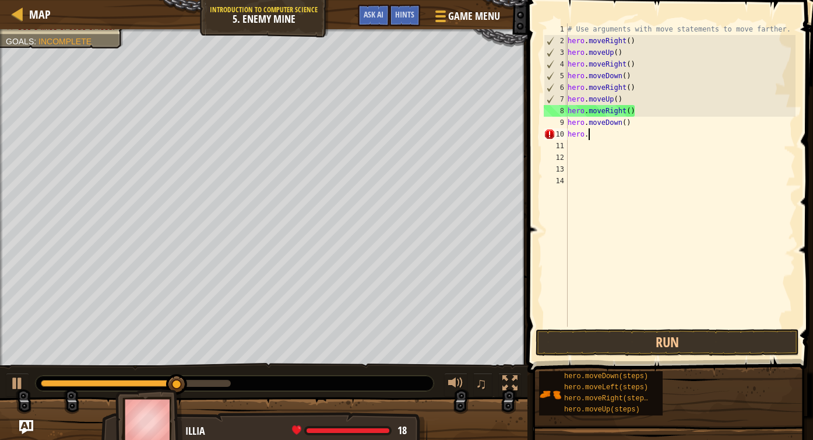
type textarea "hero.m"
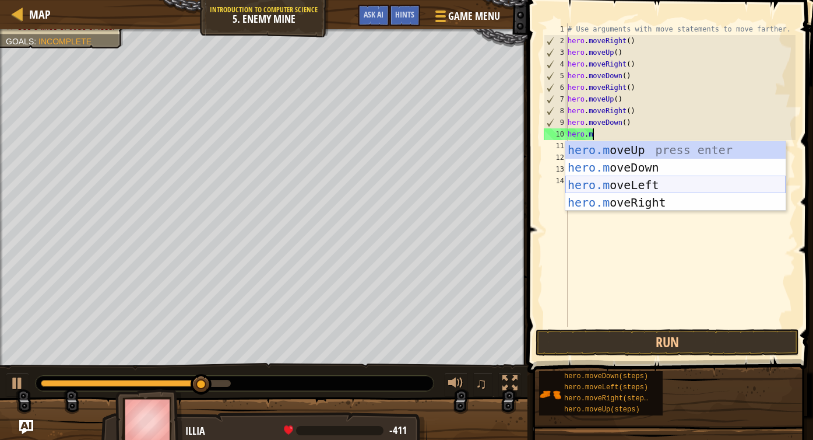
click at [592, 184] on div "hero.m oveUp press enter hero.m oveDown press enter hero.m oveLeft press enter …" at bounding box center [676, 193] width 220 height 105
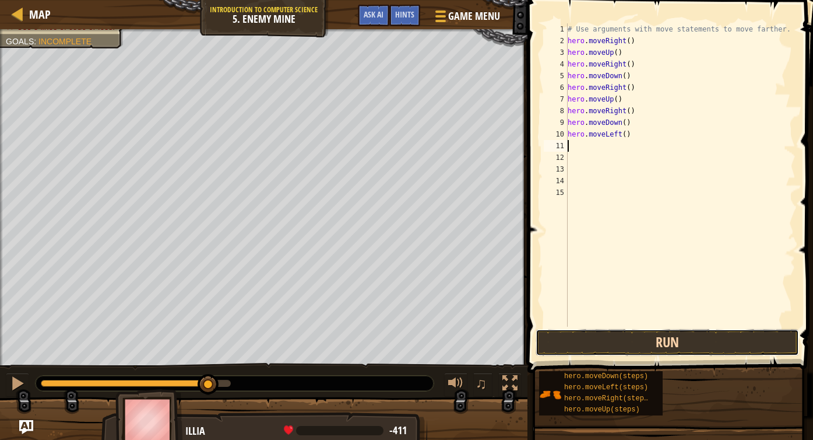
click at [592, 337] on button "Run" at bounding box center [668, 342] width 264 height 27
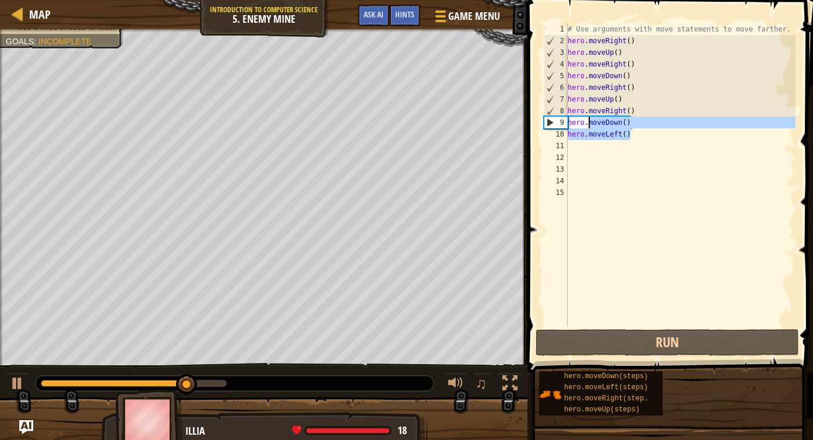
drag, startPoint x: 638, startPoint y: 135, endPoint x: 591, endPoint y: 127, distance: 48.5
click at [590, 127] on div "# Use arguments with move statements to move farther. hero . moveRight ( ) hero…" at bounding box center [681, 186] width 231 height 327
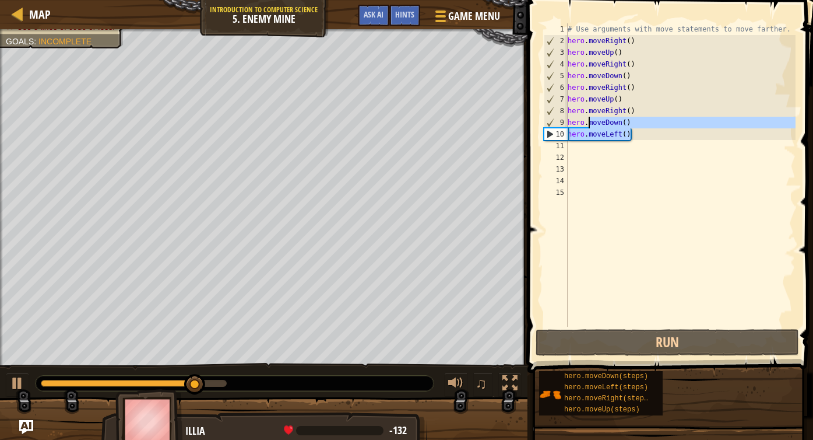
click at [592, 127] on div "# Use arguments with move statements to move farther. hero . moveRight ( ) hero…" at bounding box center [681, 186] width 231 height 327
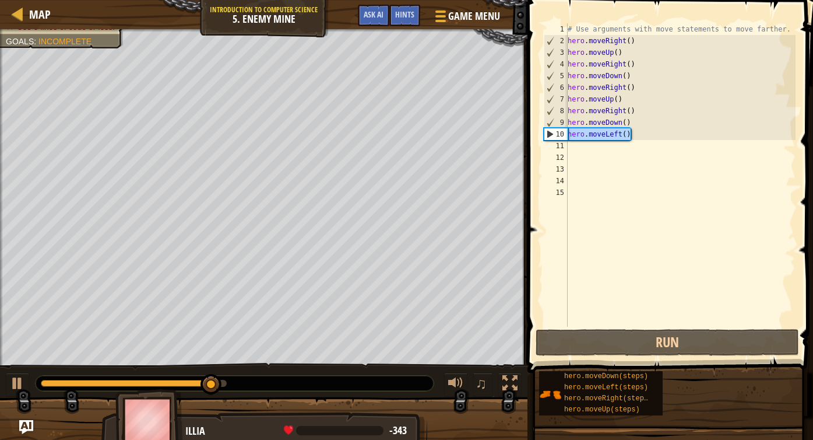
drag, startPoint x: 631, startPoint y: 134, endPoint x: 564, endPoint y: 135, distance: 66.5
click at [563, 135] on div "hero.moveDown() 1 2 3 4 5 6 7 8 9 10 11 12 13 14 15 # Use arguments with move s…" at bounding box center [669, 174] width 254 height 303
type textarea "hero.moveLeft()"
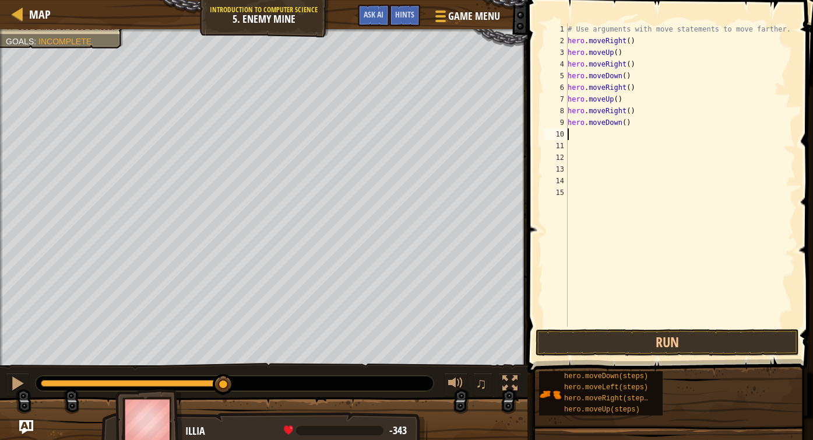
type textarea "m"
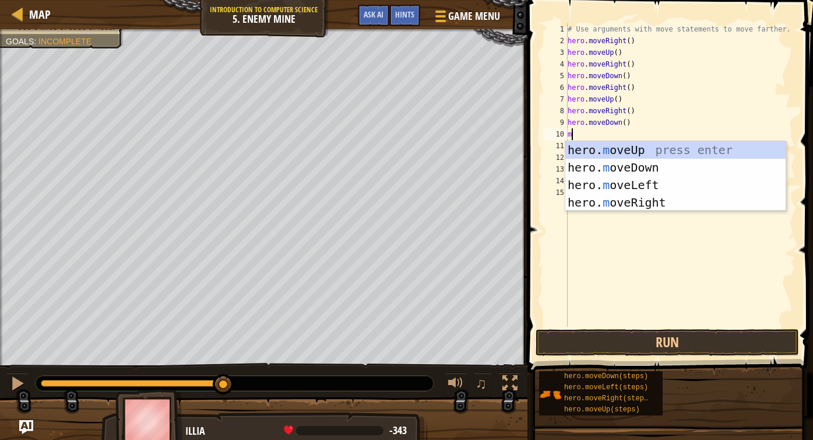
click at [592, 241] on div "# Use arguments with move statements to move farther. hero . moveRight ( ) hero…" at bounding box center [681, 186] width 231 height 327
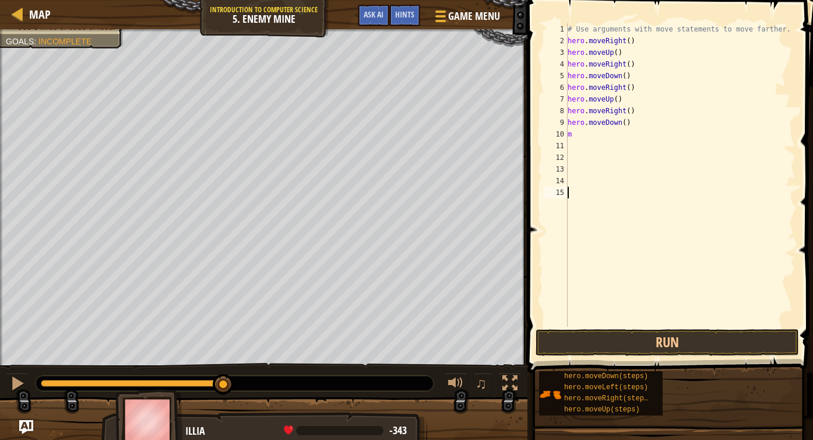
click at [583, 142] on div "# Use arguments with move statements to move farther. hero . moveRight ( ) hero…" at bounding box center [681, 186] width 231 height 327
click at [579, 133] on div "# Use arguments with move statements to move farther. hero . moveRight ( ) hero…" at bounding box center [681, 186] width 231 height 327
type textarea "m"
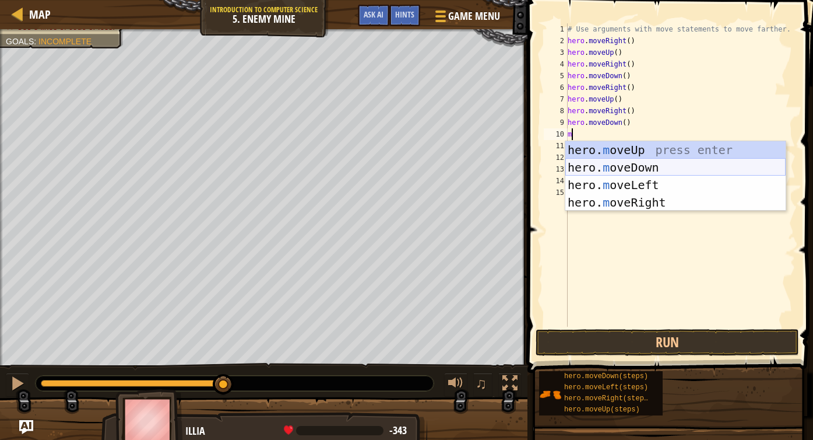
click at [592, 165] on div "hero. m oveUp press enter hero. m oveDown press enter hero. m oveLeft press ent…" at bounding box center [676, 193] width 220 height 105
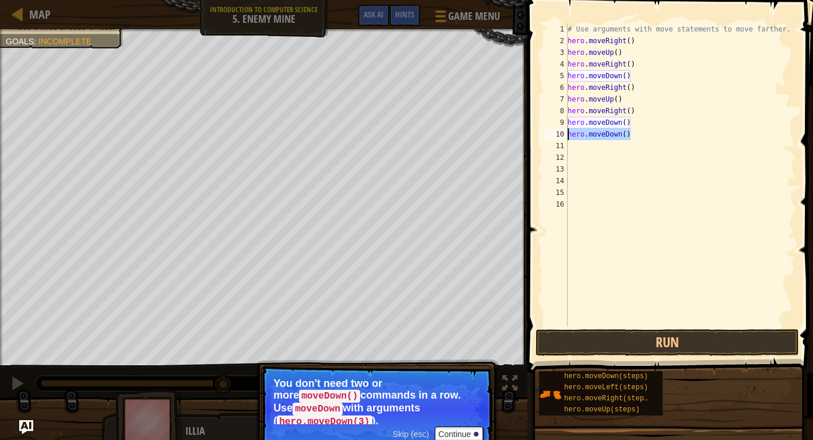
drag, startPoint x: 643, startPoint y: 131, endPoint x: 559, endPoint y: 136, distance: 84.2
click at [559, 136] on div "1 2 3 4 5 6 7 8 9 10 11 12 13 14 15 16 # Use arguments with move statements to …" at bounding box center [669, 174] width 254 height 303
type textarea "hero.moveDown()"
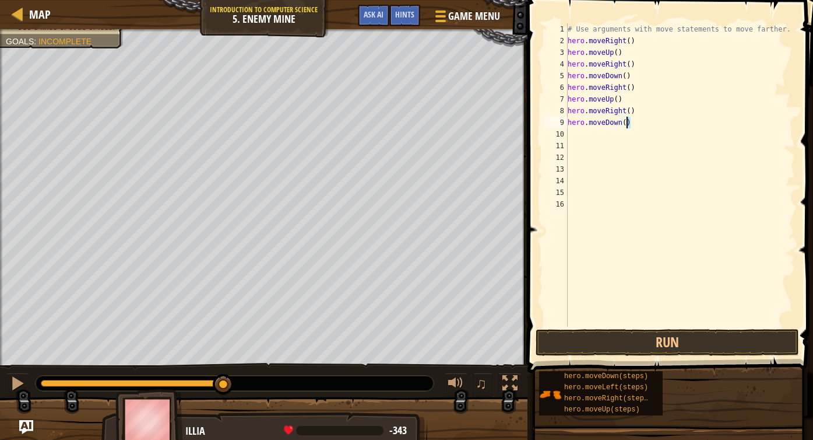
drag, startPoint x: 632, startPoint y: 120, endPoint x: 621, endPoint y: 121, distance: 11.1
click at [592, 121] on div "# Use arguments with move statements to move farther. hero . moveRight ( ) hero…" at bounding box center [681, 186] width 231 height 327
type textarea "hero.moveDown()"
click at [562, 135] on div "10" at bounding box center [556, 134] width 24 height 12
click at [589, 344] on button "Run" at bounding box center [668, 342] width 264 height 27
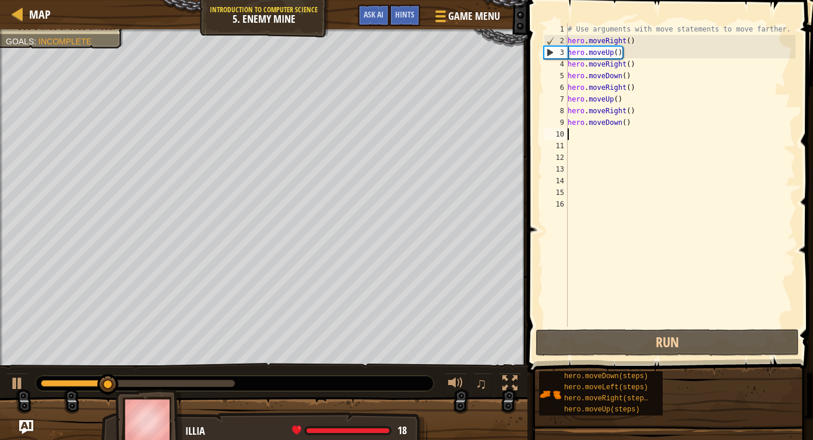
type textarea "m"
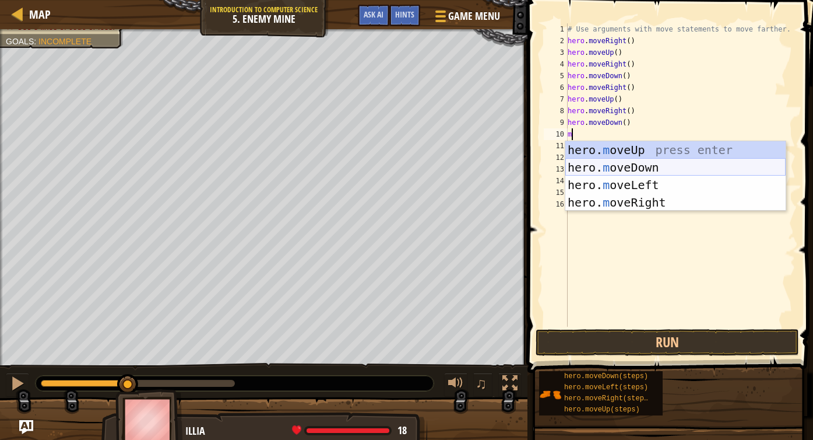
click at [592, 162] on div "hero. m oveUp press enter hero. m oveDown press enter hero. m oveLeft press ent…" at bounding box center [676, 193] width 220 height 105
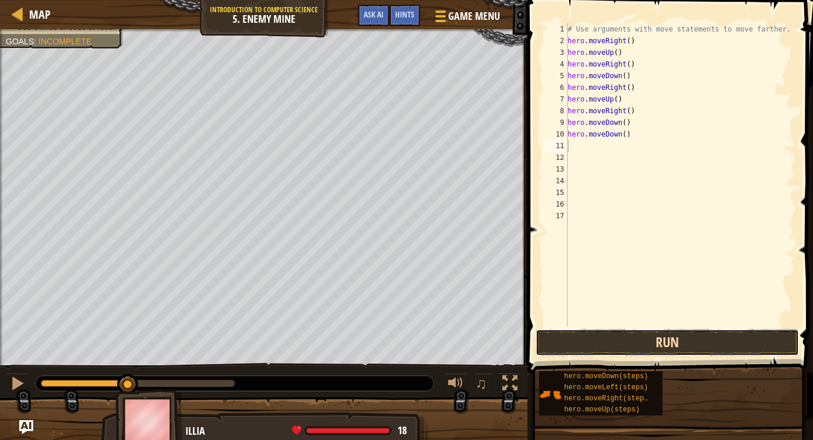
click at [592, 345] on button "Run" at bounding box center [668, 342] width 264 height 27
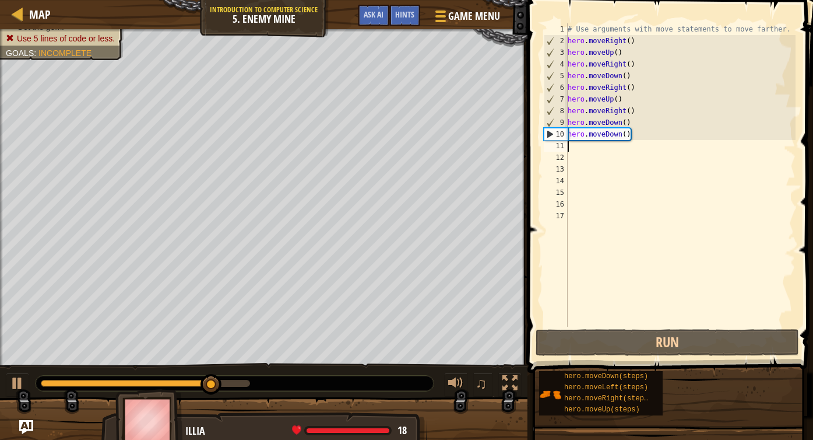
type textarea "m"
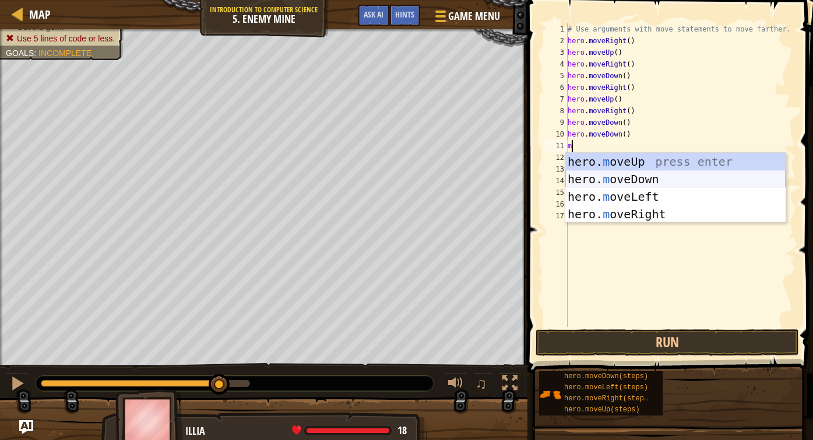
click at [592, 183] on div "hero. m oveUp press enter hero. m oveDown press enter hero. m oveLeft press ent…" at bounding box center [676, 205] width 220 height 105
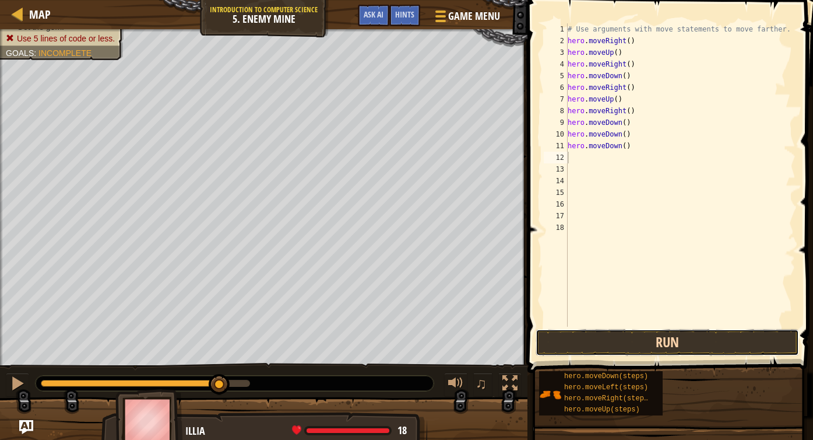
click at [592, 348] on button "Run" at bounding box center [668, 342] width 264 height 27
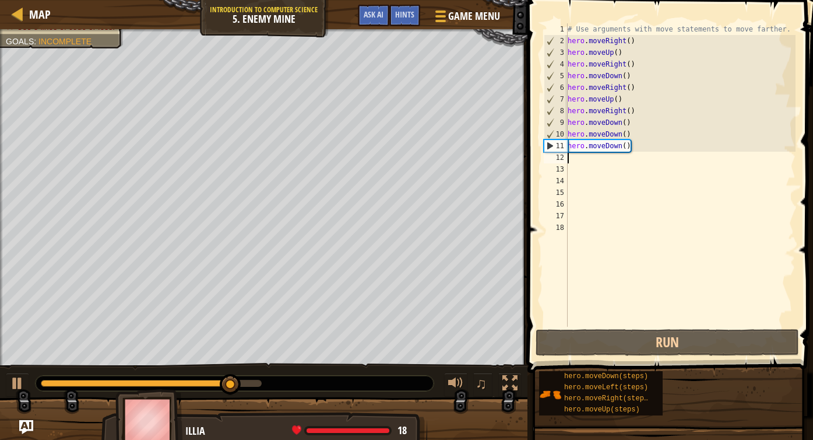
click at [592, 153] on div "# Use arguments with move statements to move farther. hero . moveRight ( ) hero…" at bounding box center [681, 186] width 231 height 327
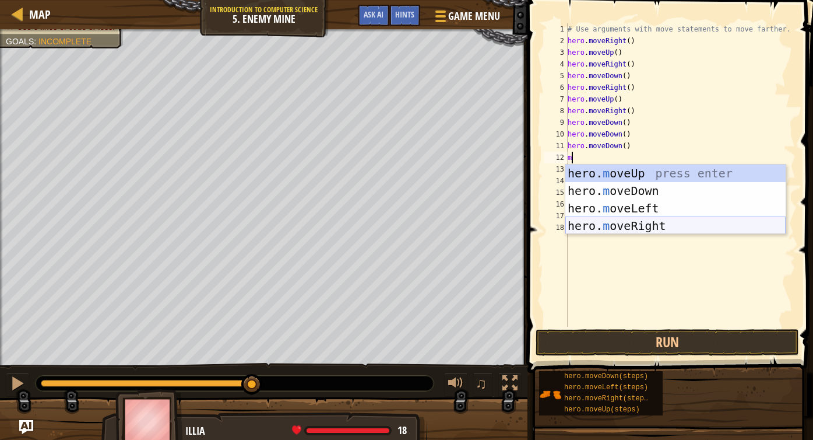
type textarea "m"
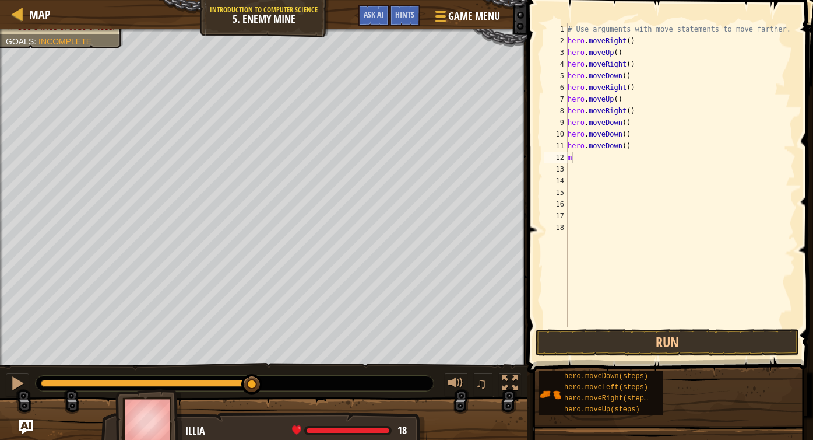
click at [592, 0] on body "Map Introduction to Computer Science 5. Enemy Mine Game Menu Done Hints Ask AI …" at bounding box center [406, 0] width 813 height 0
click at [585, 166] on div "# Use arguments with move statements to move farther. hero . moveRight ( ) hero…" at bounding box center [681, 186] width 231 height 327
click at [580, 164] on div "# Use arguments with move statements to move farther. hero . moveRight ( ) hero…" at bounding box center [681, 186] width 231 height 327
click at [580, 163] on div "# Use arguments with move statements to move farther. hero . moveRight ( ) hero…" at bounding box center [681, 186] width 231 height 327
click at [585, 152] on div "# Use arguments with move statements to move farther. hero . moveRight ( ) hero…" at bounding box center [681, 186] width 231 height 327
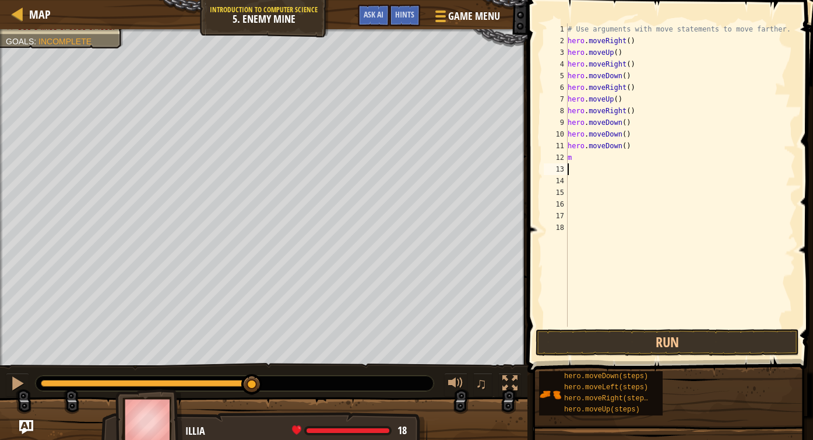
type textarea "m"
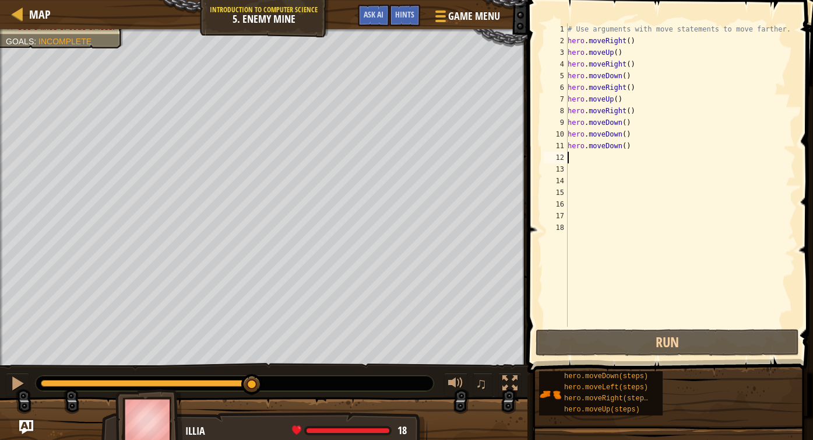
type textarea "m"
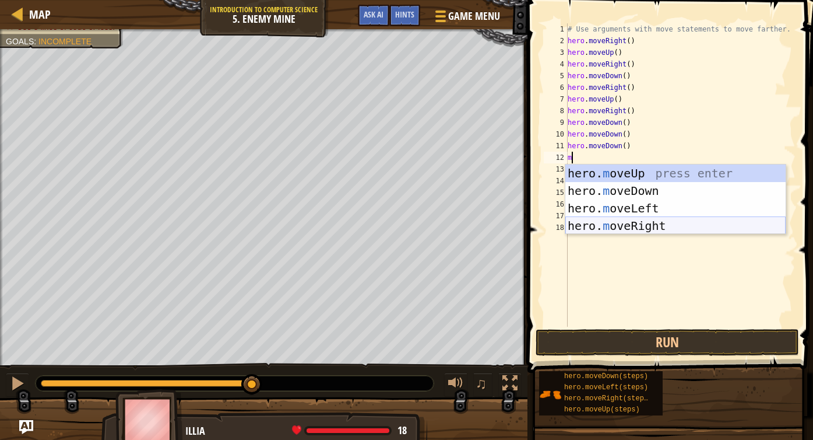
click at [592, 226] on div "hero. m oveUp press enter hero. m oveDown press enter hero. m oveLeft press ent…" at bounding box center [676, 216] width 220 height 105
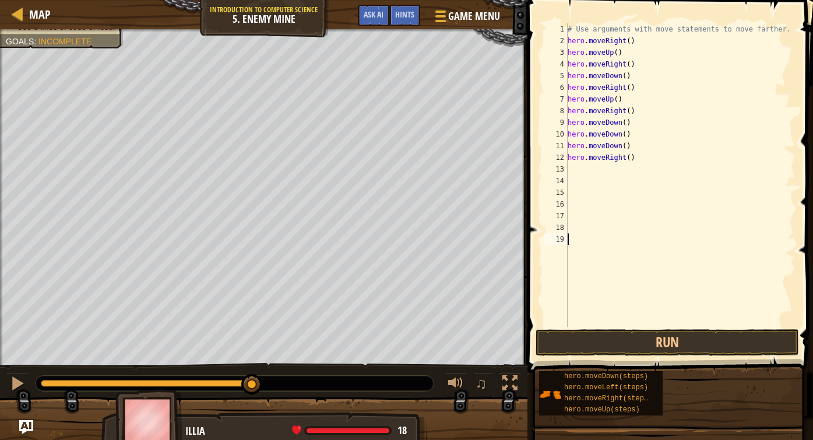
click at [588, 321] on div "# Use arguments with move statements to move farther. hero . moveRight ( ) hero…" at bounding box center [681, 186] width 231 height 327
click at [592, 335] on button "Run" at bounding box center [668, 342] width 264 height 27
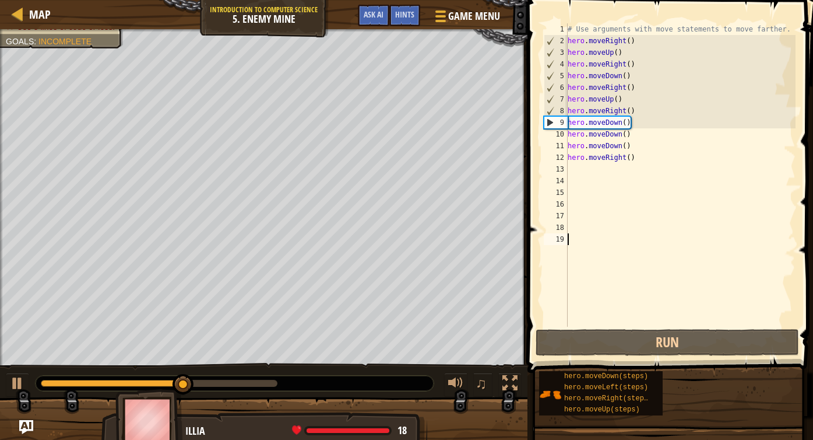
click at [590, 169] on div "# Use arguments with move statements to move farther. hero . moveRight ( ) hero…" at bounding box center [681, 186] width 231 height 327
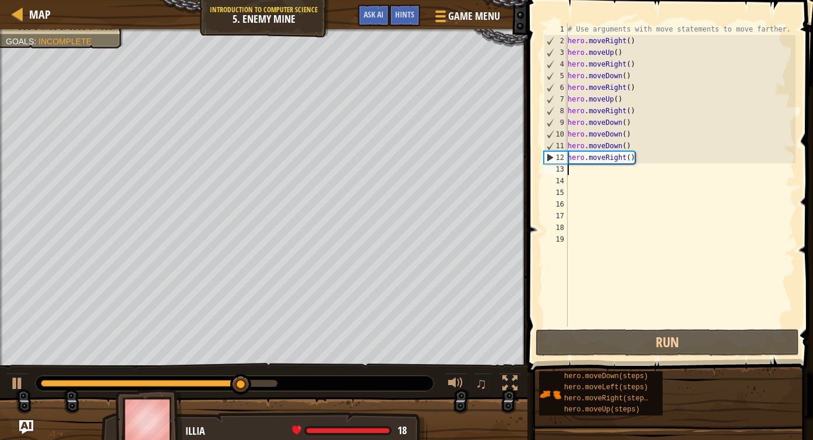
type textarea "m"
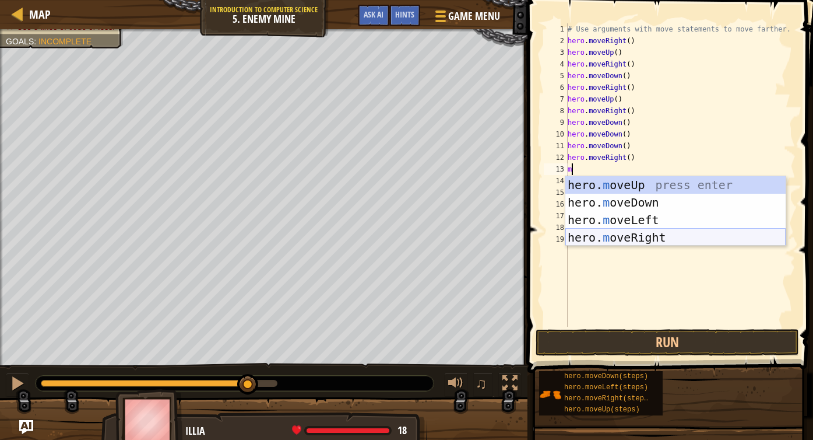
click at [592, 236] on div "hero. m oveUp press enter hero. m oveDown press enter hero. m oveLeft press ent…" at bounding box center [676, 228] width 220 height 105
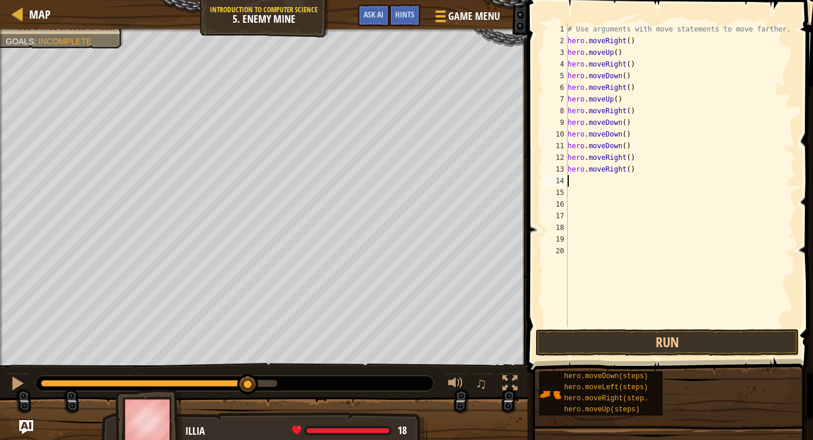
click at [592, 356] on span at bounding box center [671, 169] width 295 height 407
click at [592, 341] on button "Run" at bounding box center [668, 342] width 264 height 27
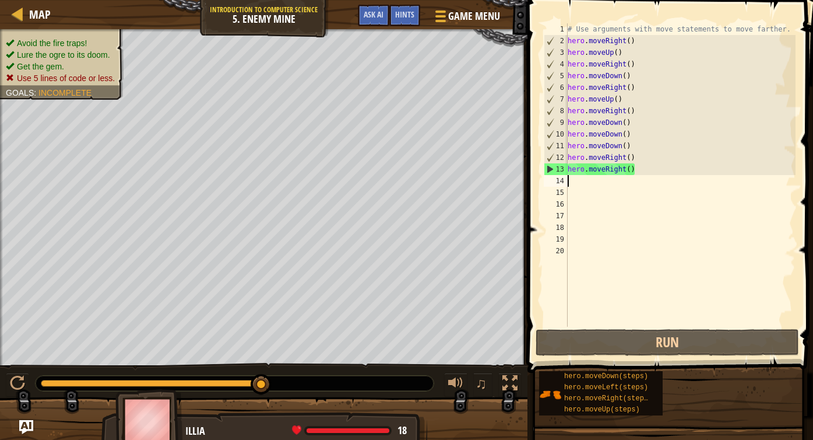
type textarea ","
type textarea "m"
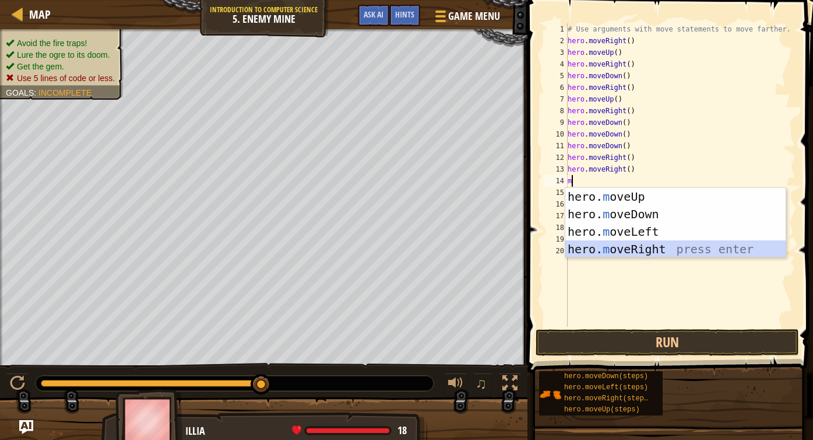
click at [592, 250] on div "hero. m oveUp press enter hero. m oveDown press enter hero. m oveLeft press ent…" at bounding box center [676, 240] width 220 height 105
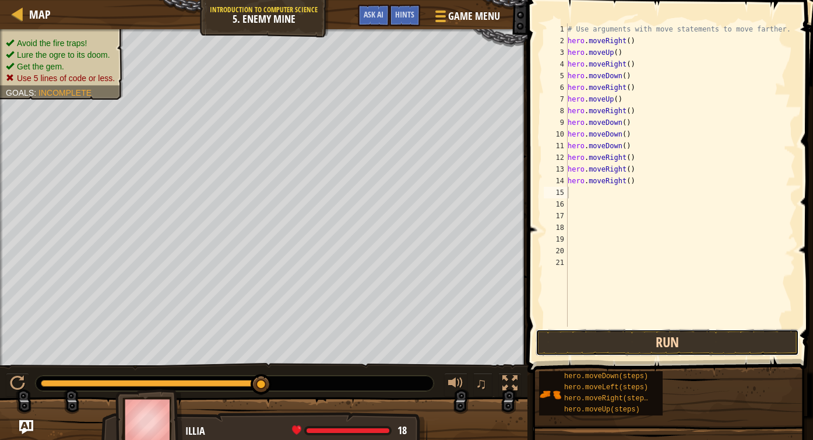
click at [592, 341] on button "Run" at bounding box center [668, 342] width 264 height 27
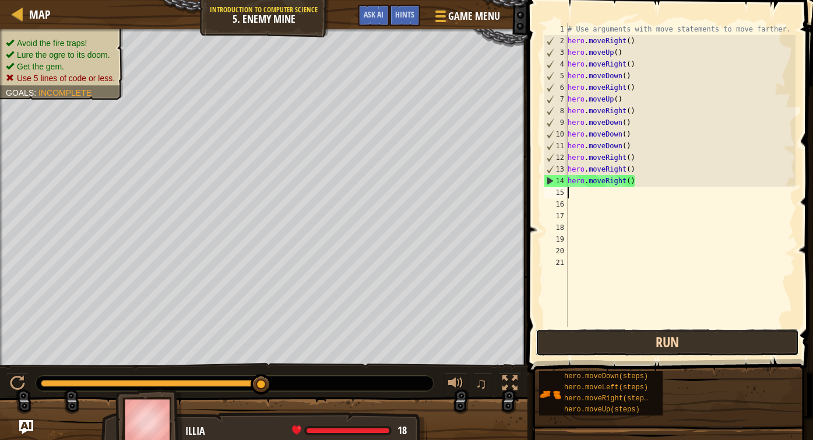
click at [592, 354] on button "Run" at bounding box center [668, 342] width 264 height 27
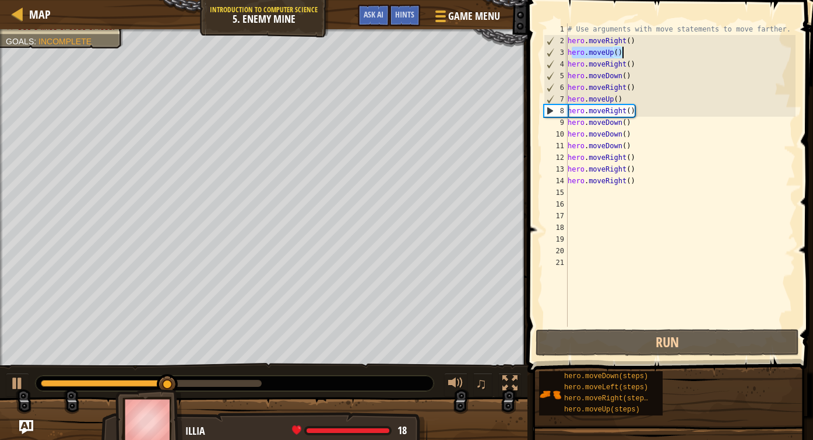
drag, startPoint x: 571, startPoint y: 50, endPoint x: 644, endPoint y: 54, distance: 72.4
click at [592, 54] on div "# Use arguments with move statements to move farther. hero . moveRight ( ) hero…" at bounding box center [681, 186] width 231 height 327
type textarea "h"
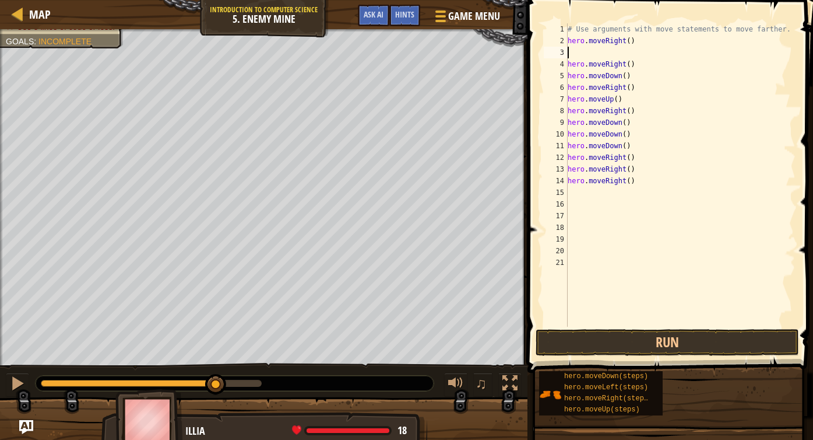
type textarea "hero.moveRight()"
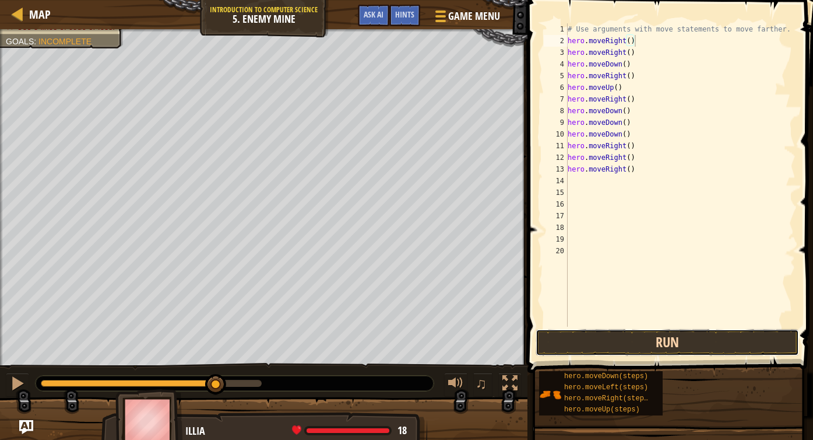
click at [592, 349] on button "Run" at bounding box center [668, 342] width 264 height 27
